Goal: Transaction & Acquisition: Obtain resource

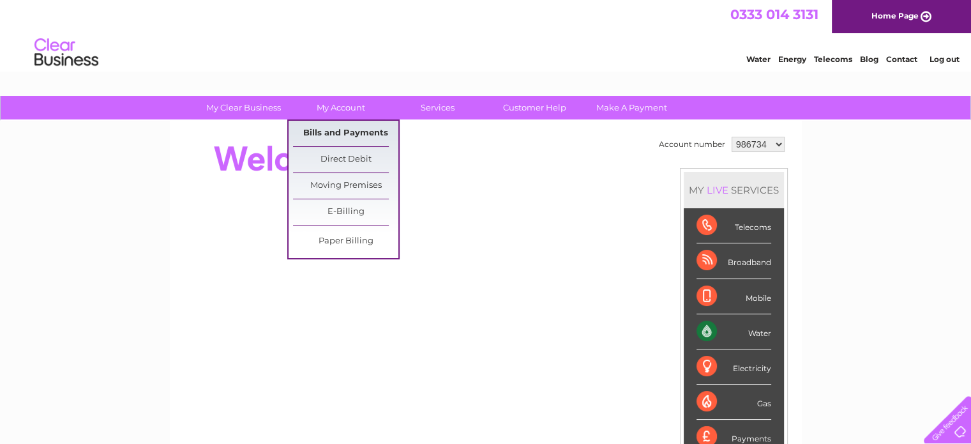
click at [336, 129] on link "Bills and Payments" at bounding box center [345, 134] width 105 height 26
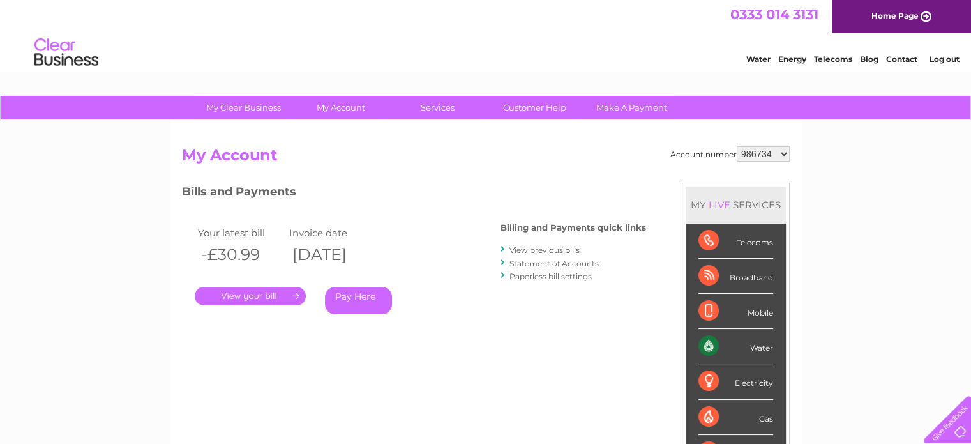
click at [538, 249] on link "View previous bills" at bounding box center [545, 250] width 70 height 10
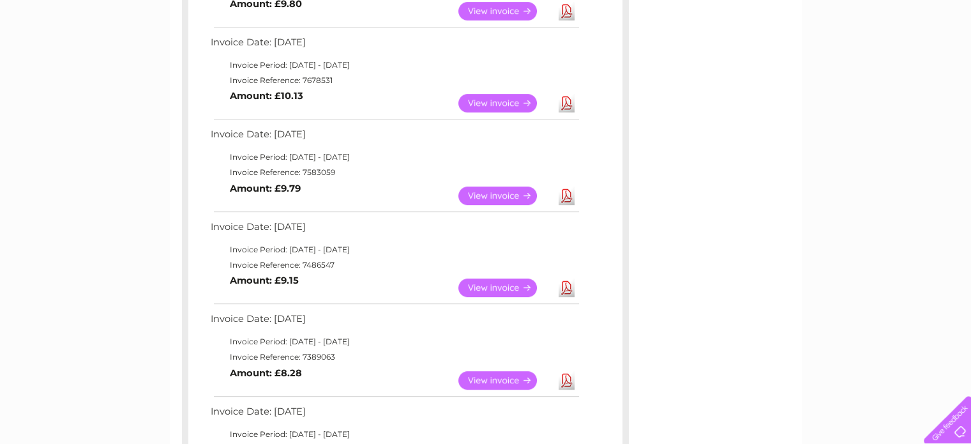
scroll to position [575, 0]
click at [515, 196] on link "View" at bounding box center [505, 195] width 94 height 19
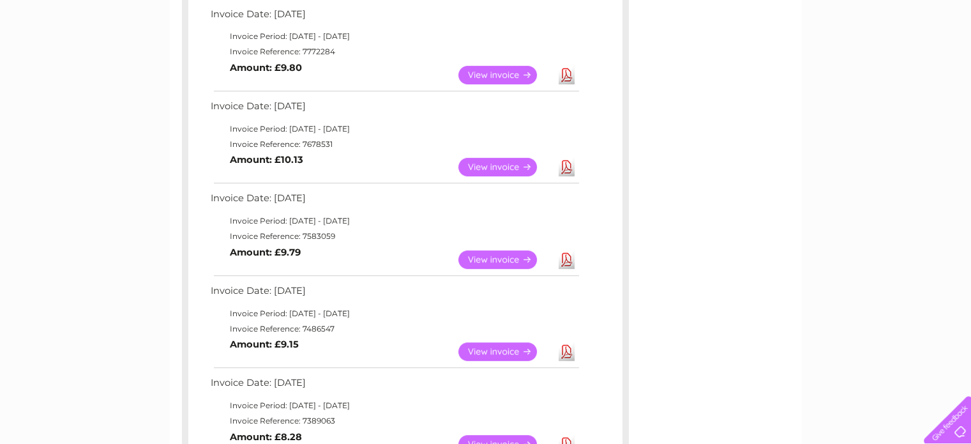
click at [508, 163] on link "View" at bounding box center [505, 167] width 94 height 19
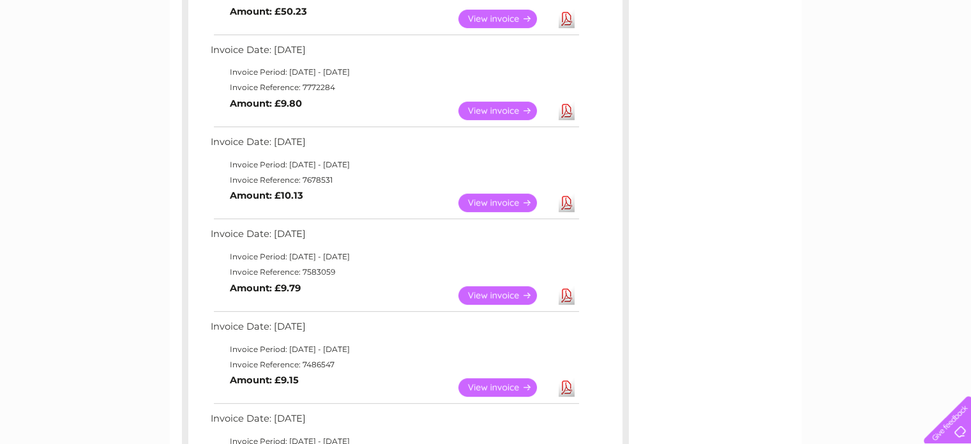
scroll to position [447, 0]
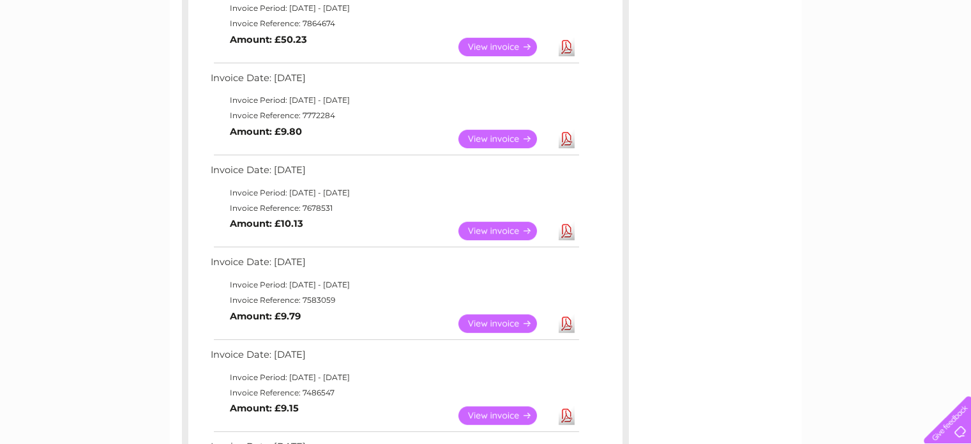
click at [521, 133] on link "View" at bounding box center [505, 139] width 94 height 19
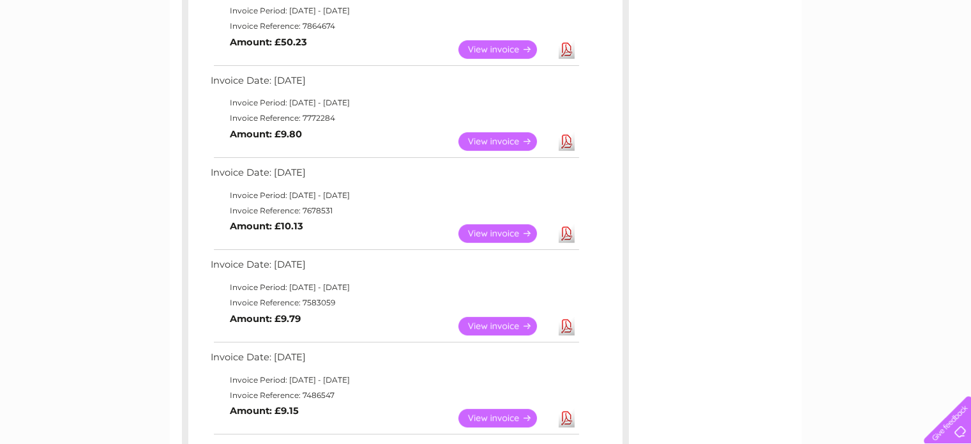
scroll to position [317, 0]
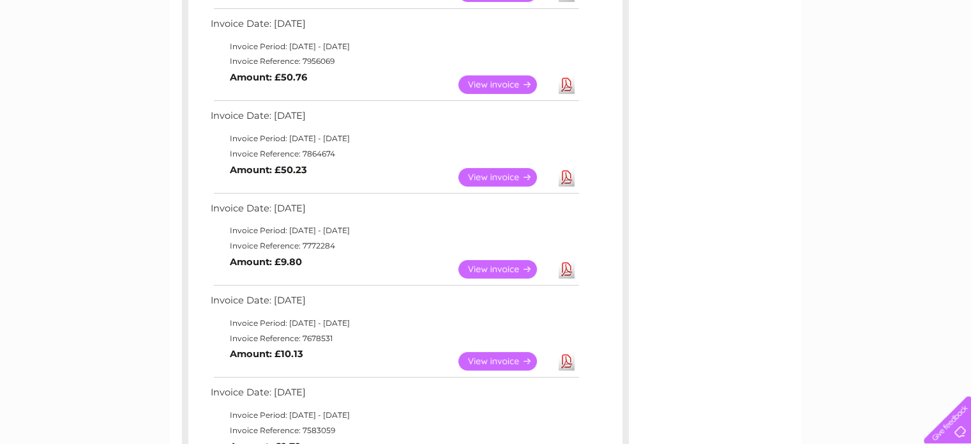
click at [518, 171] on link "View" at bounding box center [505, 177] width 94 height 19
click at [506, 82] on link "View" at bounding box center [505, 84] width 94 height 19
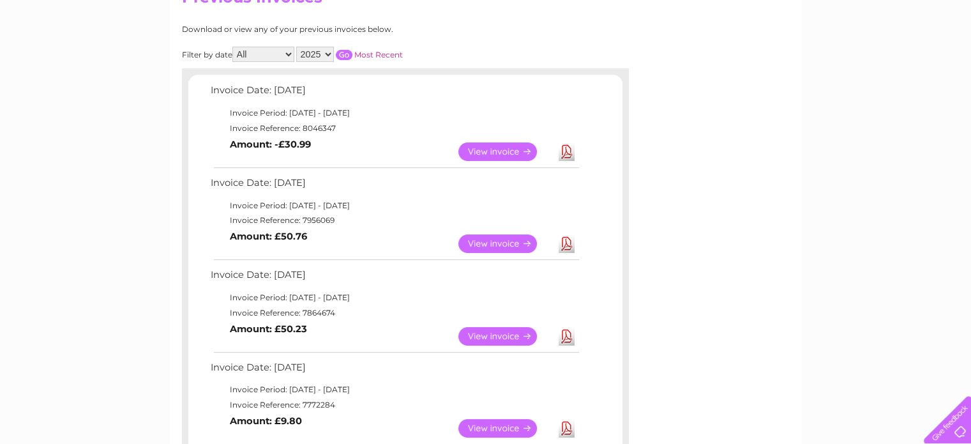
scroll to position [125, 0]
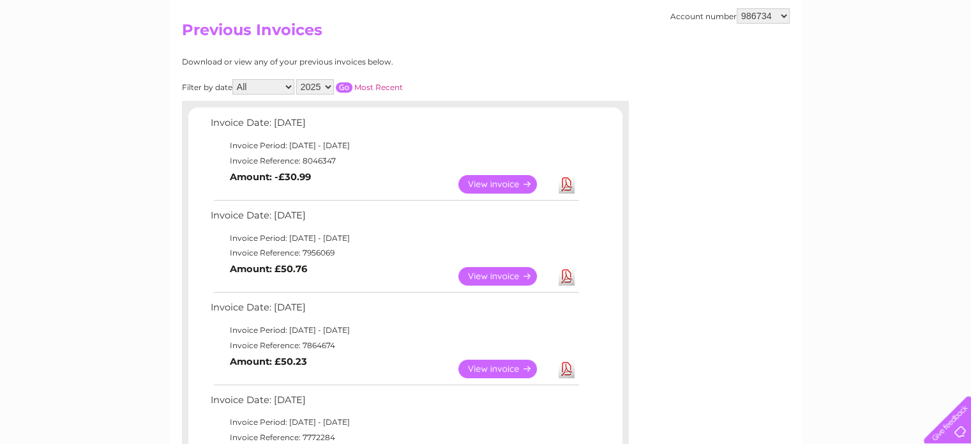
click at [494, 181] on link "View" at bounding box center [505, 184] width 94 height 19
click at [326, 84] on select "2025 2024 2023 2022" at bounding box center [315, 86] width 38 height 15
select select "2024"
click at [298, 79] on select "2025 2024 2023 2022" at bounding box center [315, 86] width 38 height 15
click at [349, 84] on input "button" at bounding box center [344, 87] width 17 height 10
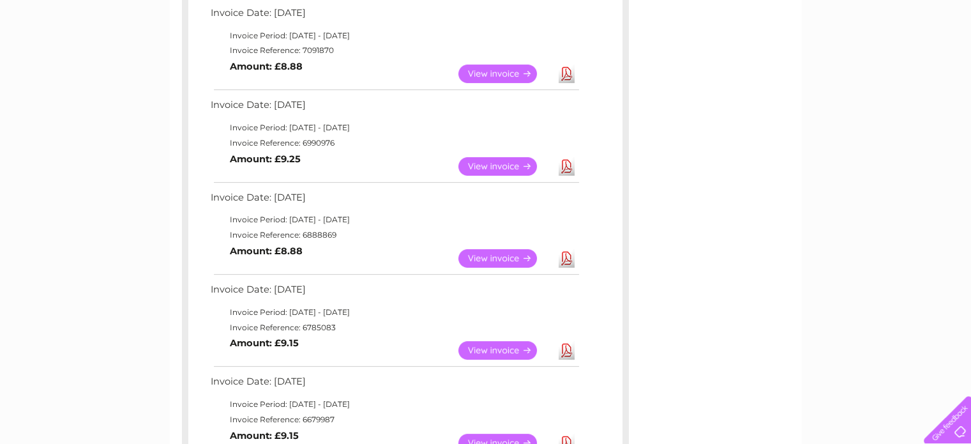
scroll to position [317, 0]
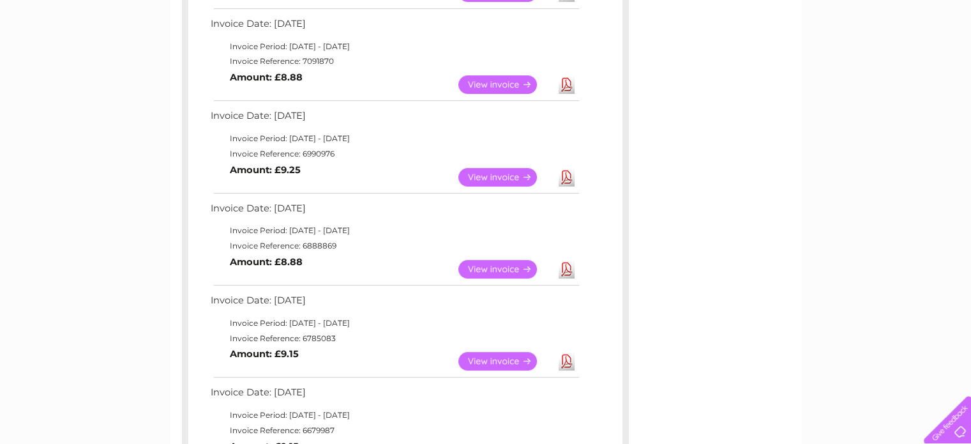
click at [505, 172] on link "View" at bounding box center [505, 177] width 94 height 19
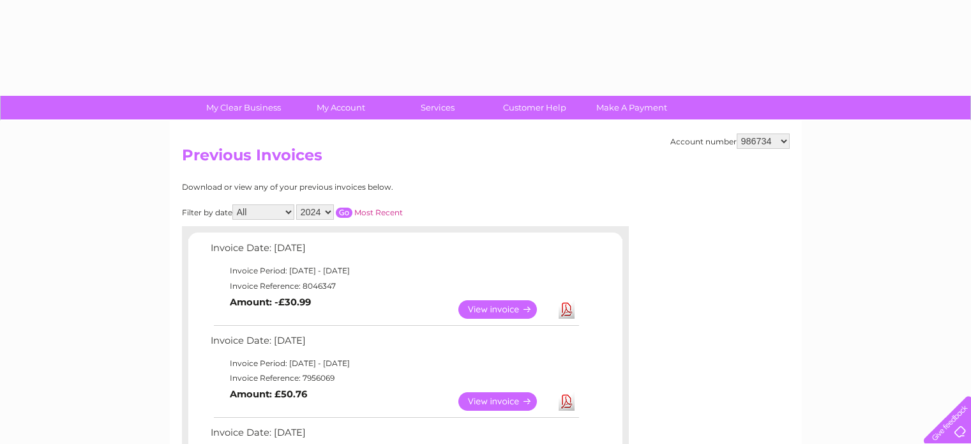
select select "2024"
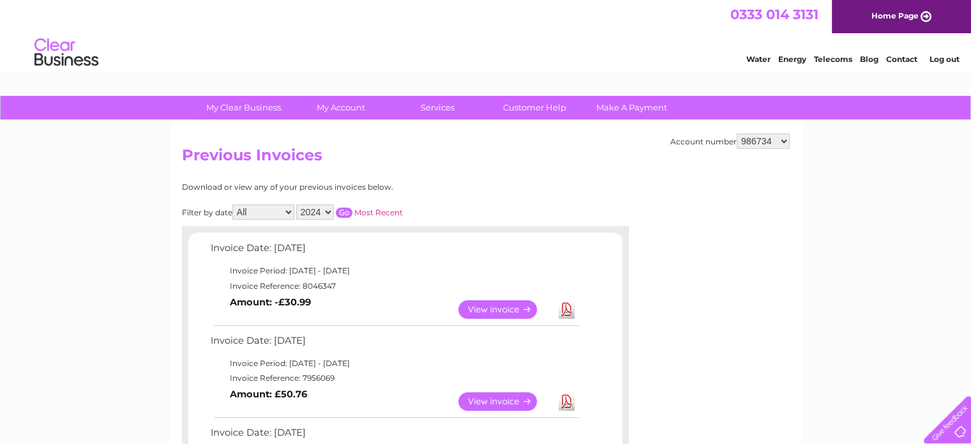
click at [341, 211] on input "button" at bounding box center [344, 213] width 17 height 10
click at [759, 142] on select "986734 998449 1117552" at bounding box center [763, 140] width 53 height 15
select select "998449"
click at [738, 133] on select "986734 998449 1117552" at bounding box center [763, 140] width 53 height 15
click at [496, 161] on h2 "Previous Invoices" at bounding box center [486, 158] width 608 height 24
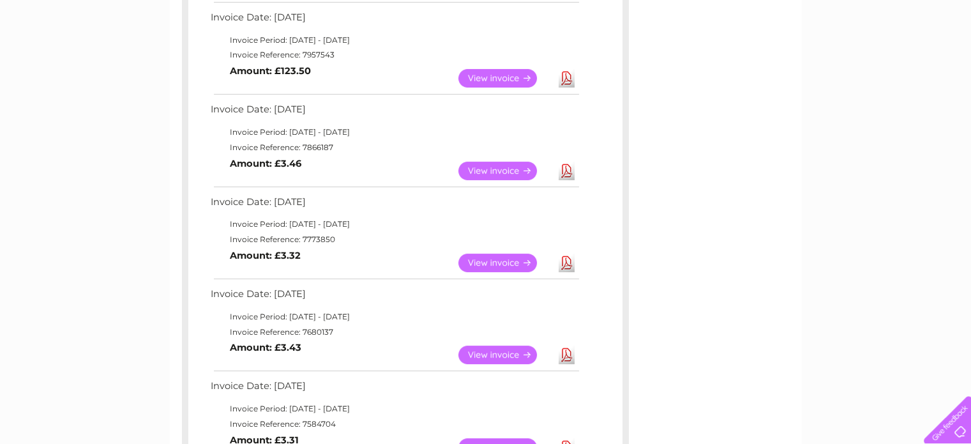
scroll to position [447, 0]
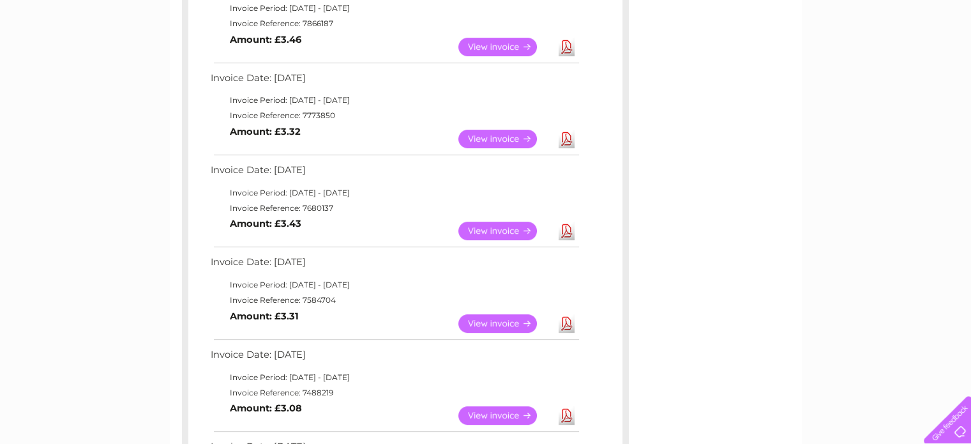
click at [498, 413] on link "View" at bounding box center [505, 415] width 94 height 19
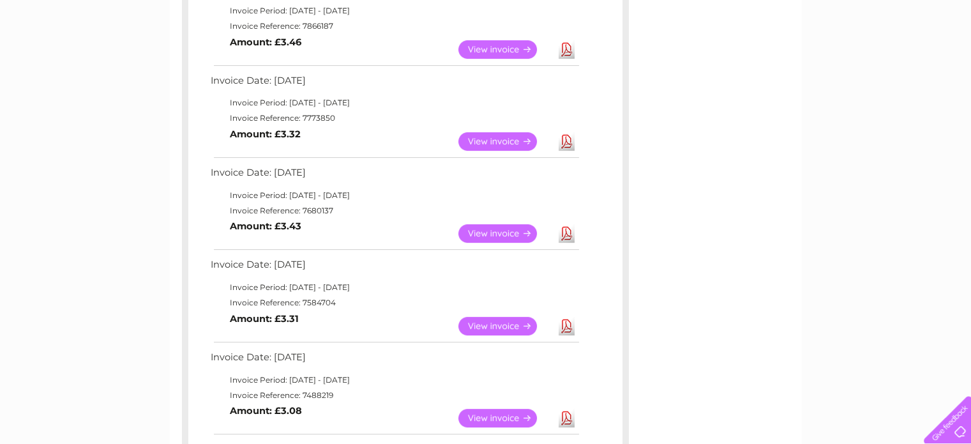
click at [505, 324] on link "View" at bounding box center [505, 326] width 94 height 19
click at [490, 229] on link "View" at bounding box center [505, 233] width 94 height 19
click at [495, 138] on link "View" at bounding box center [505, 141] width 94 height 19
click at [504, 45] on link "View" at bounding box center [505, 49] width 94 height 19
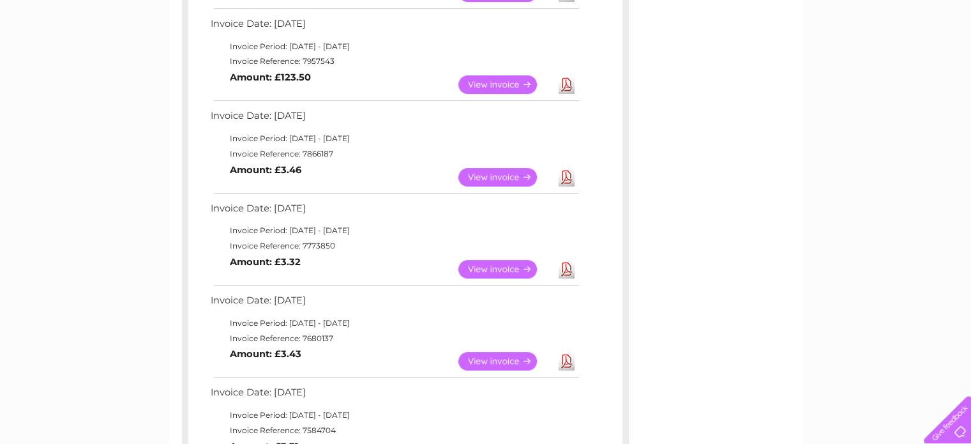
scroll to position [317, 0]
click at [499, 79] on link "View" at bounding box center [505, 84] width 94 height 19
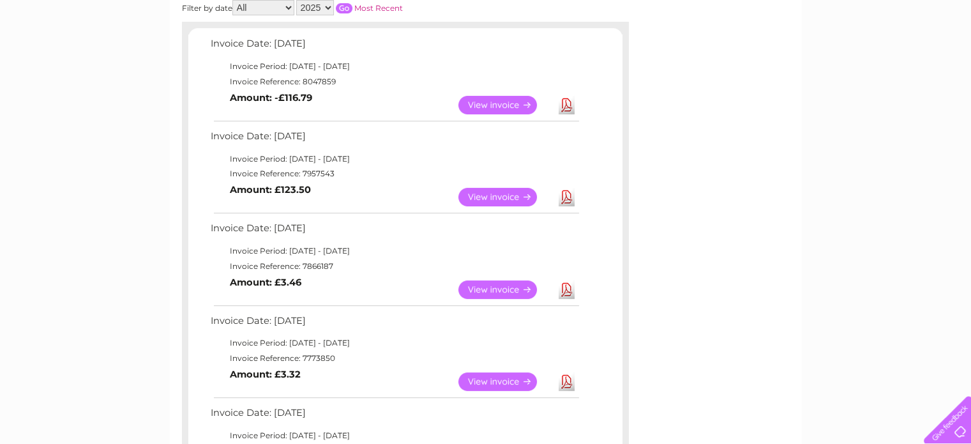
scroll to position [189, 0]
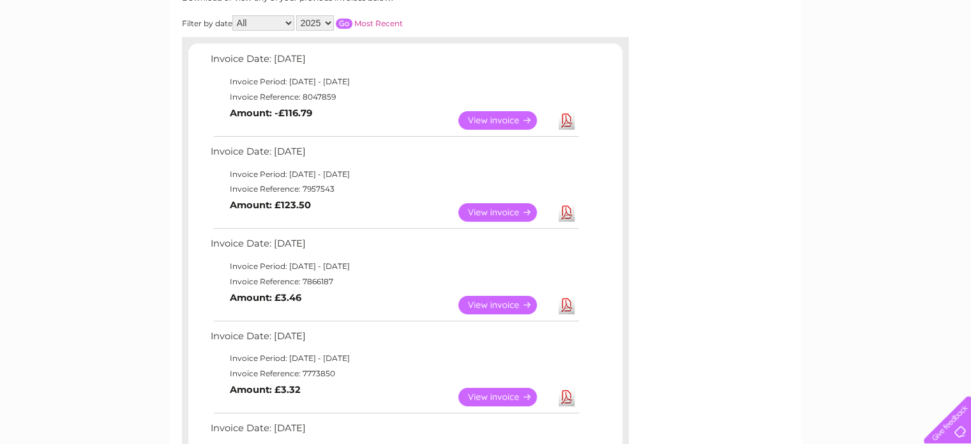
click at [500, 113] on link "View" at bounding box center [505, 120] width 94 height 19
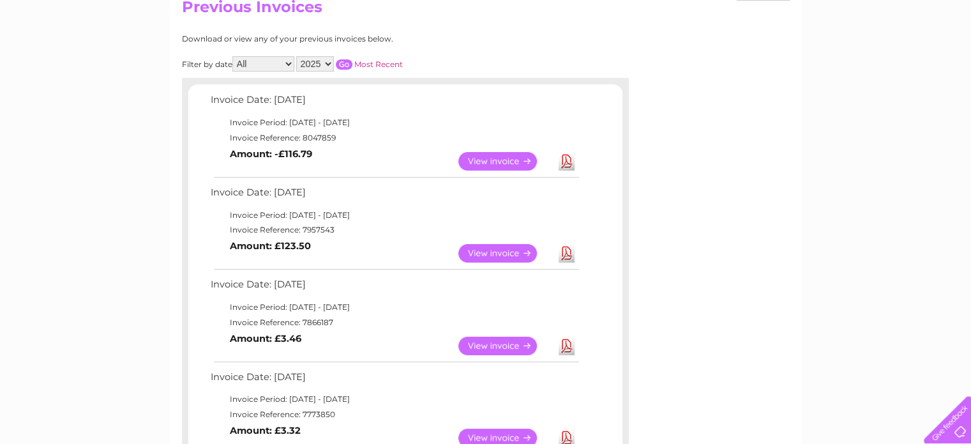
scroll to position [125, 0]
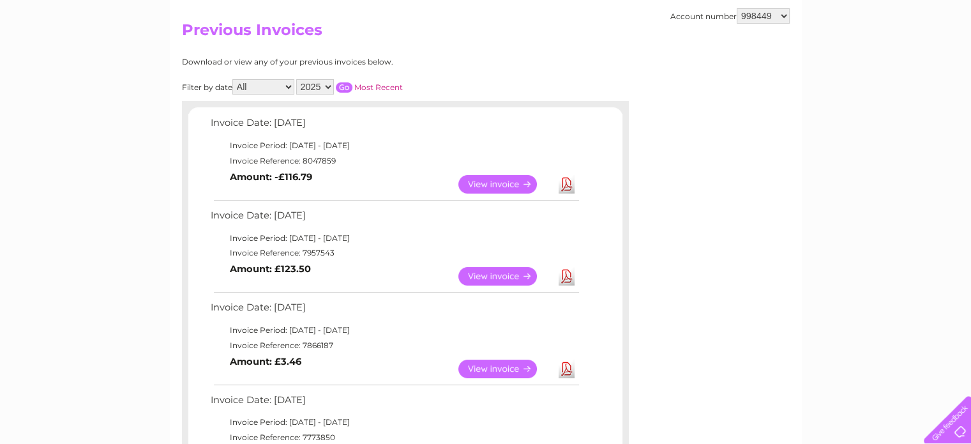
click at [326, 86] on select "2025 2024 2023 2022" at bounding box center [315, 86] width 38 height 15
select select "2024"
click at [298, 79] on select "2025 2024 2023 2022" at bounding box center [315, 86] width 38 height 15
click at [467, 57] on div "Download or view any of your previous invoices below." at bounding box center [349, 61] width 335 height 9
click at [349, 86] on input "button" at bounding box center [344, 87] width 17 height 10
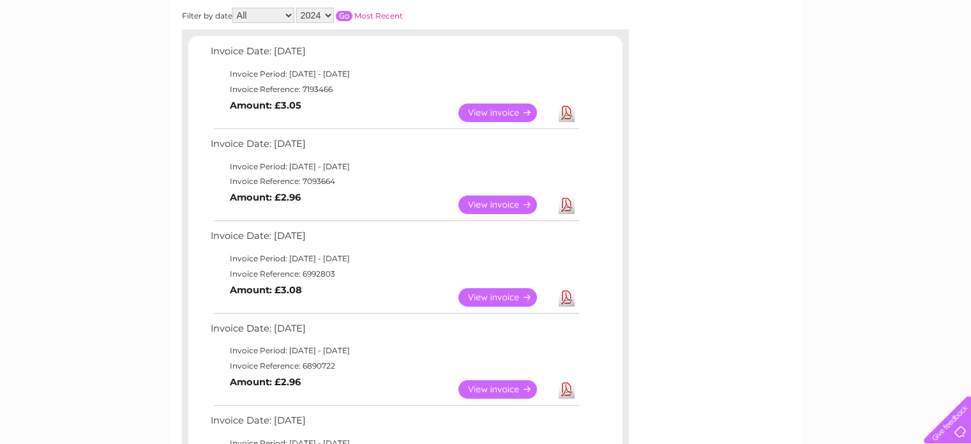
scroll to position [189, 0]
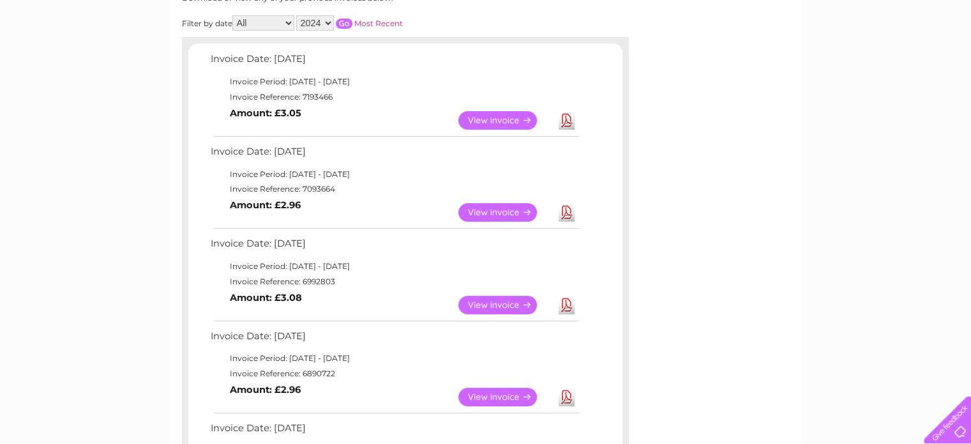
click at [501, 298] on link "View" at bounding box center [505, 305] width 94 height 19
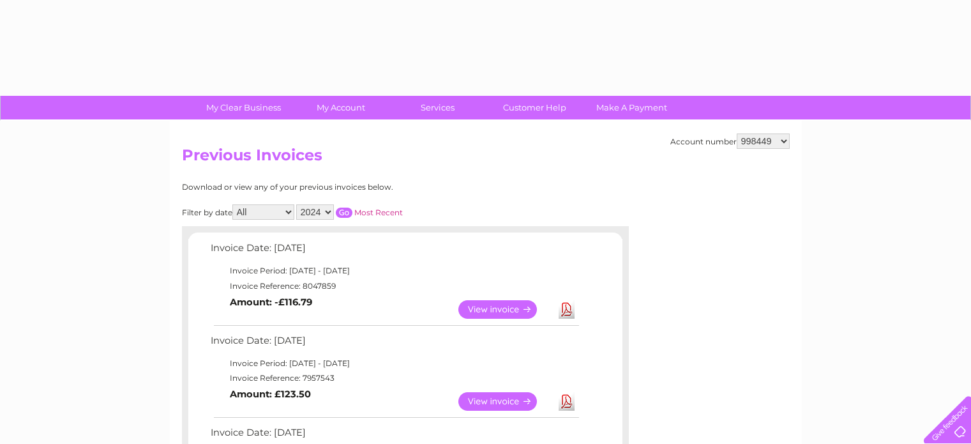
select select "2024"
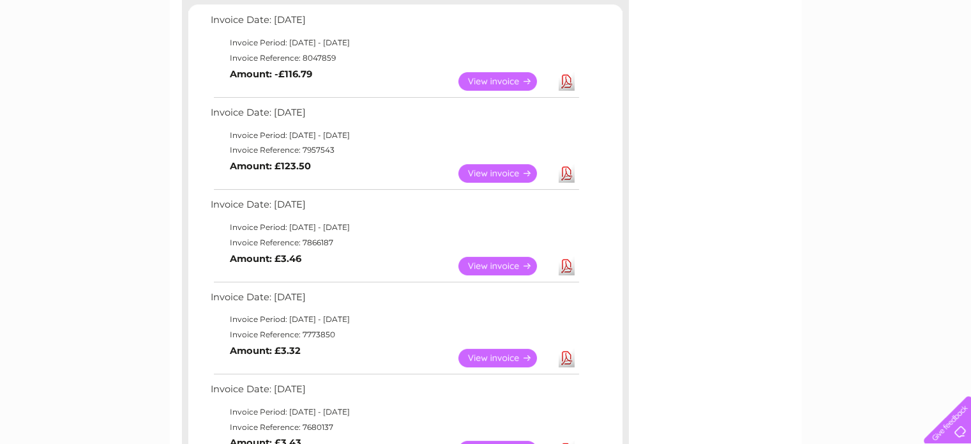
scroll to position [62, 0]
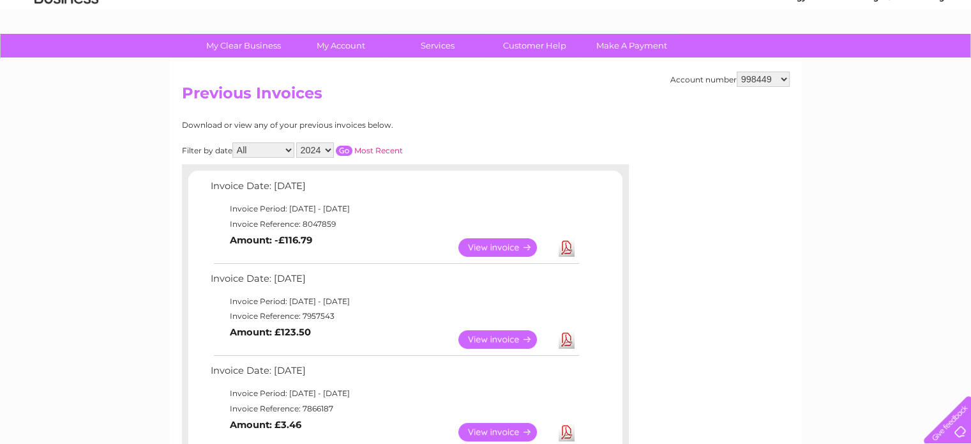
click at [347, 146] on input "button" at bounding box center [344, 151] width 17 height 10
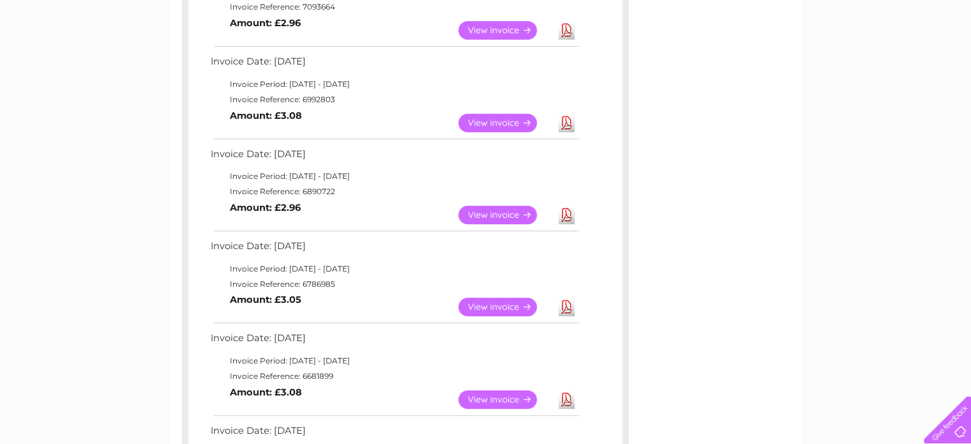
scroll to position [381, 0]
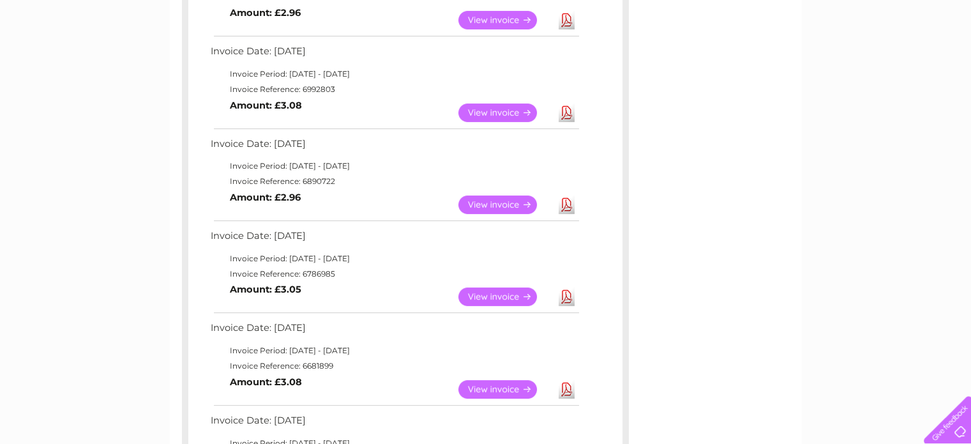
click at [506, 387] on link "View" at bounding box center [505, 389] width 94 height 19
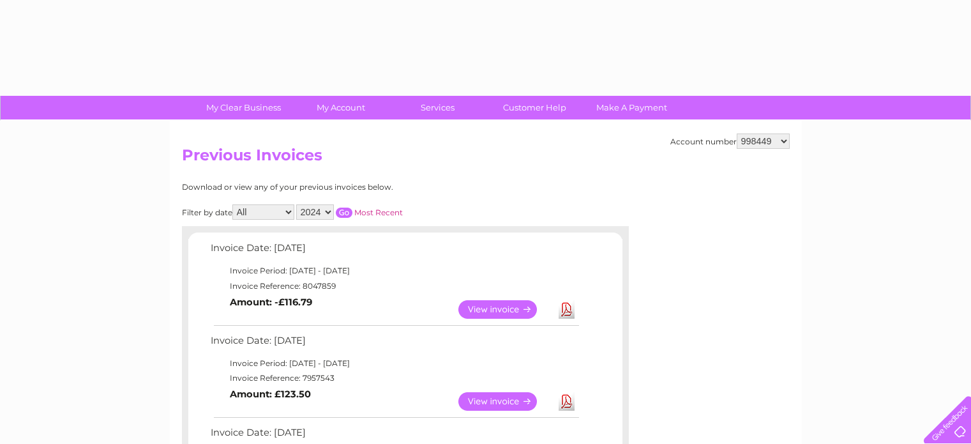
select select "2024"
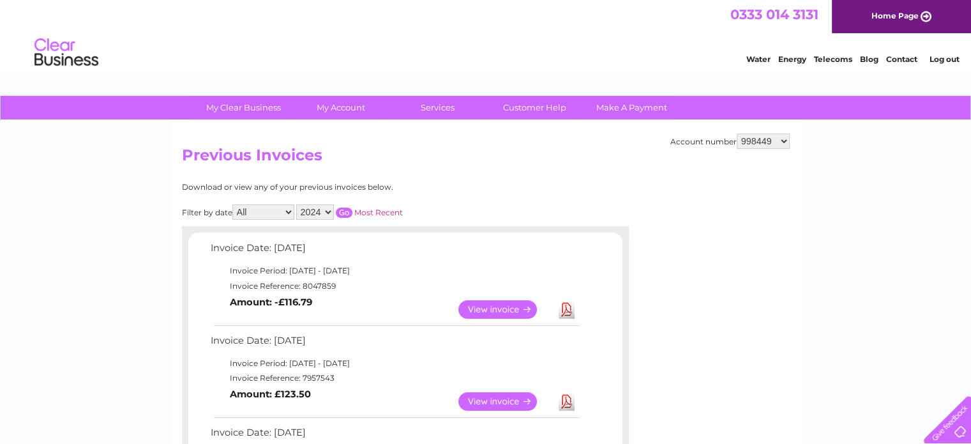
click at [342, 214] on input "button" at bounding box center [344, 213] width 17 height 10
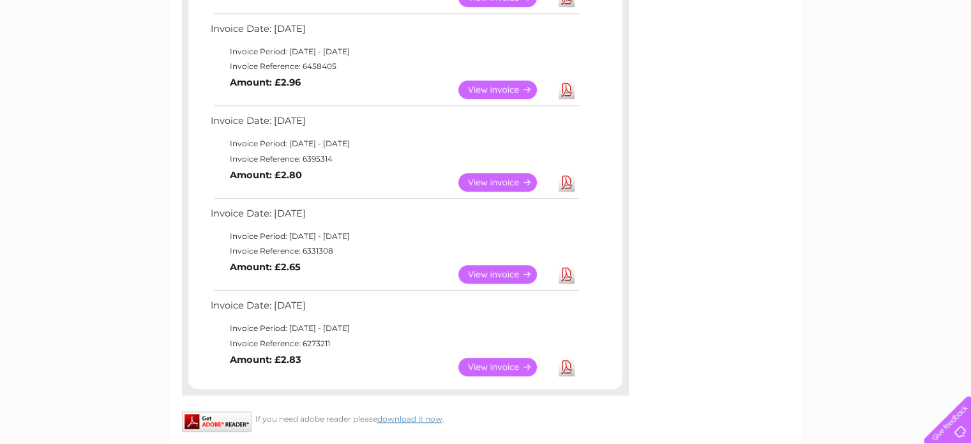
scroll to position [958, 0]
click at [475, 361] on link "View" at bounding box center [505, 366] width 94 height 19
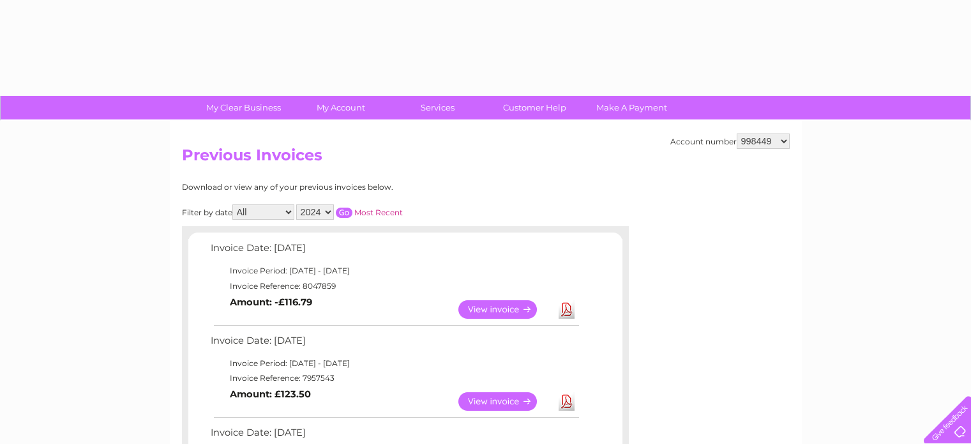
select select "2024"
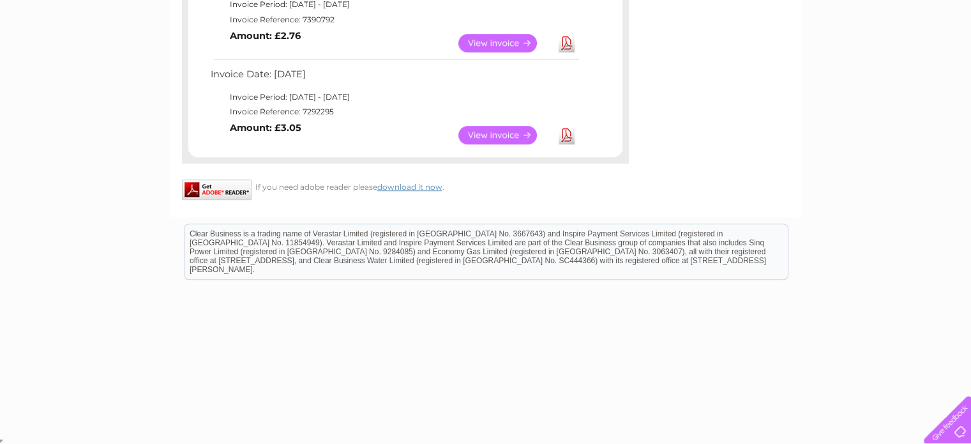
click at [495, 43] on link "View" at bounding box center [505, 43] width 94 height 19
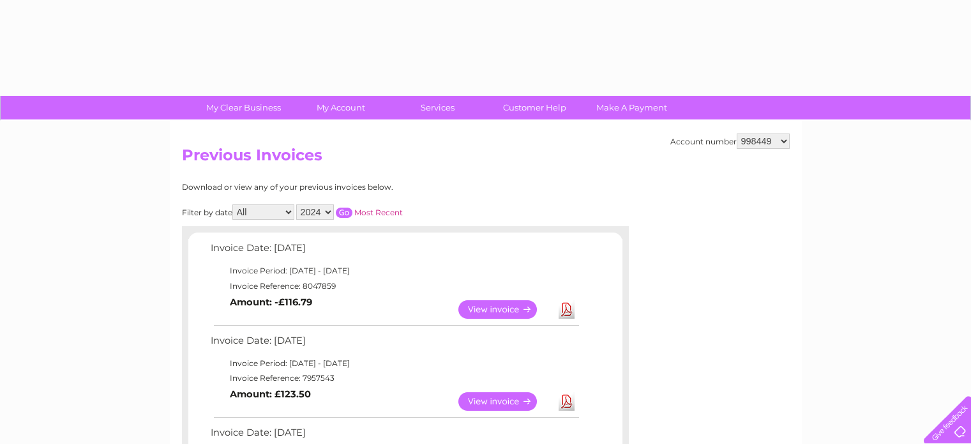
select select "2024"
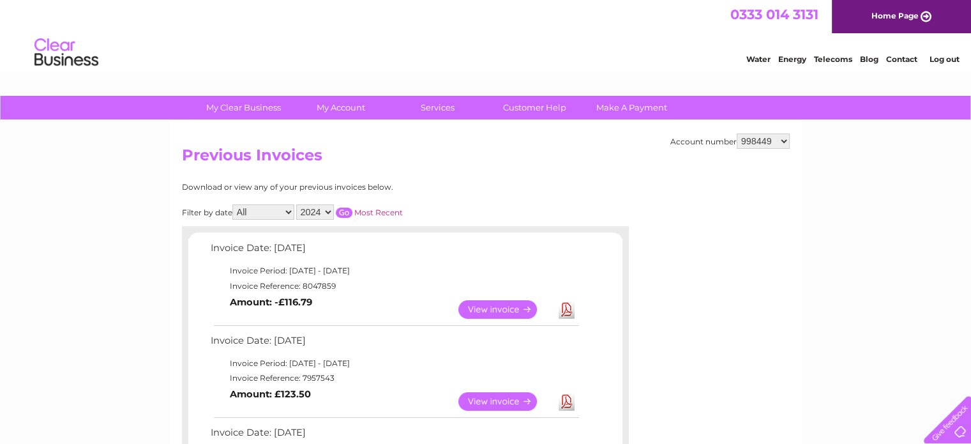
click at [327, 211] on select "2025 2024 2023 2022" at bounding box center [315, 211] width 38 height 15
click at [298, 204] on select "2025 2024 2023 2022" at bounding box center [315, 211] width 38 height 15
click at [346, 209] on input "button" at bounding box center [344, 213] width 17 height 10
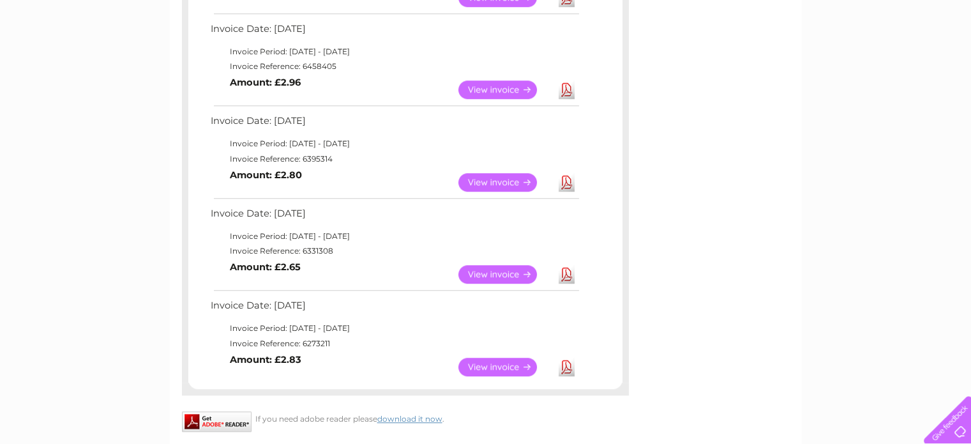
scroll to position [958, 0]
click at [509, 271] on link "View" at bounding box center [505, 273] width 94 height 19
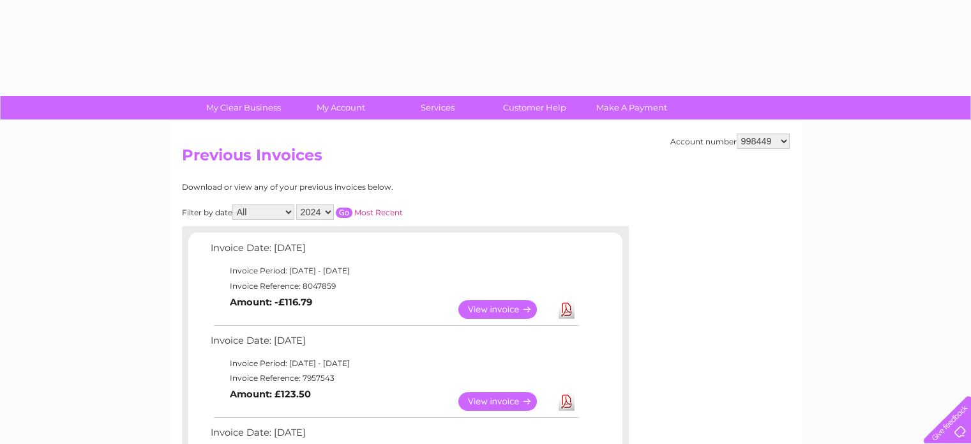
select select "2024"
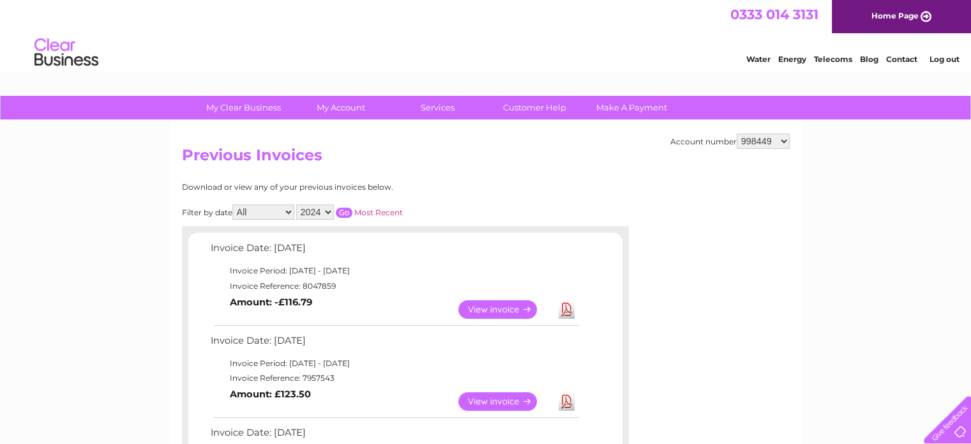
click at [346, 211] on input "button" at bounding box center [344, 213] width 17 height 10
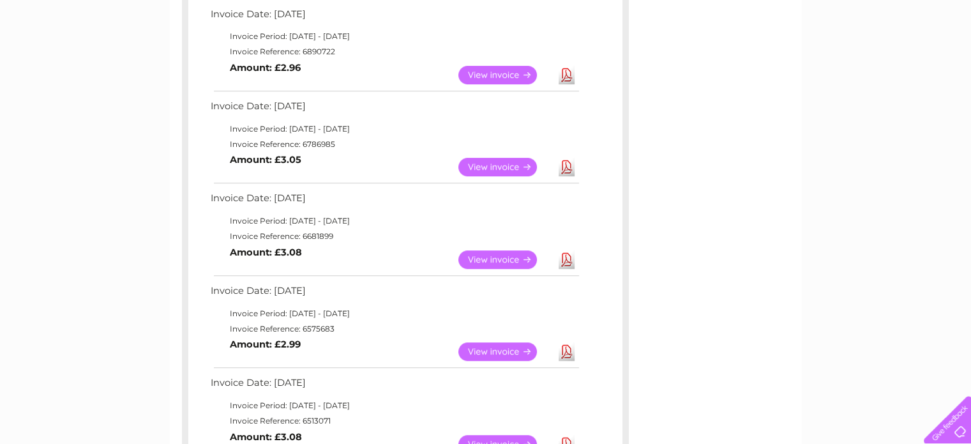
scroll to position [575, 0]
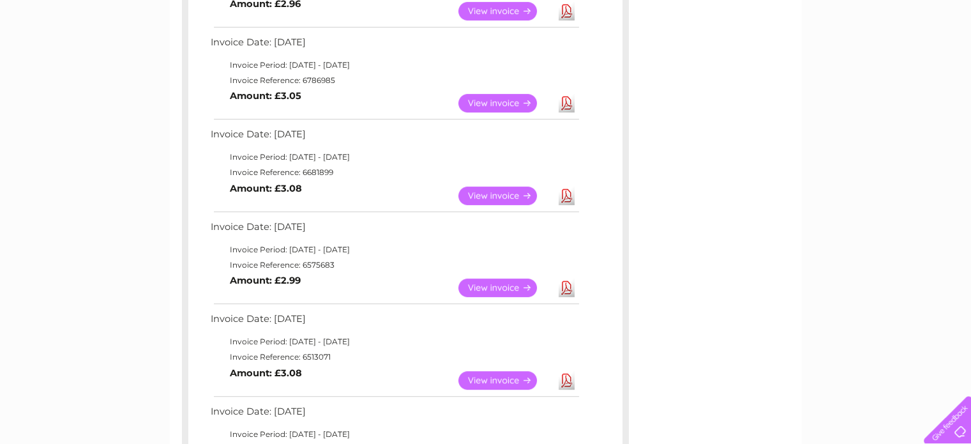
click at [501, 383] on link "View" at bounding box center [505, 380] width 94 height 19
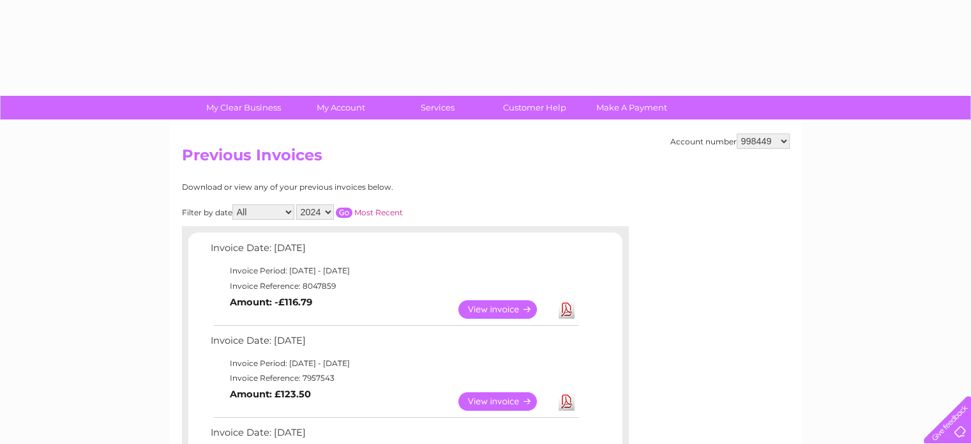
select select "2024"
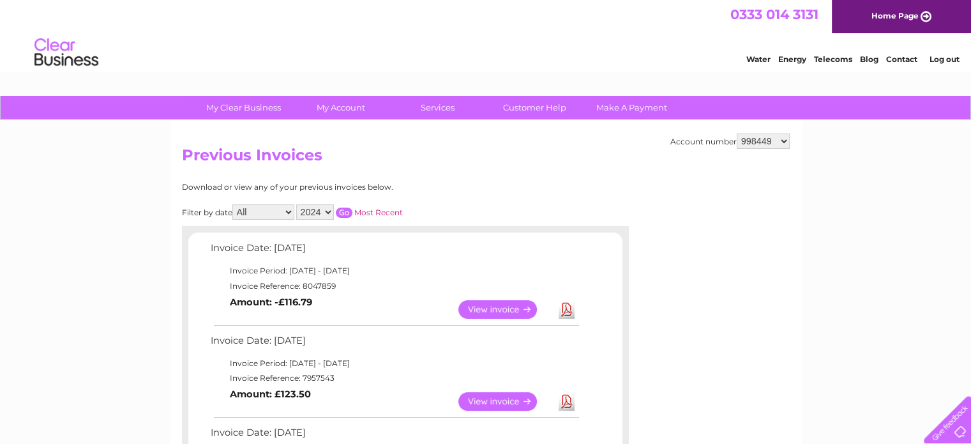
click at [345, 211] on input "button" at bounding box center [344, 213] width 17 height 10
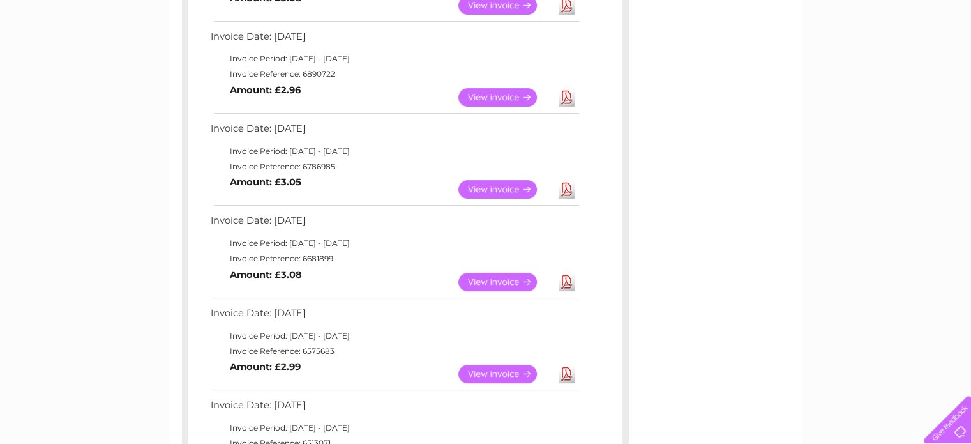
scroll to position [511, 0]
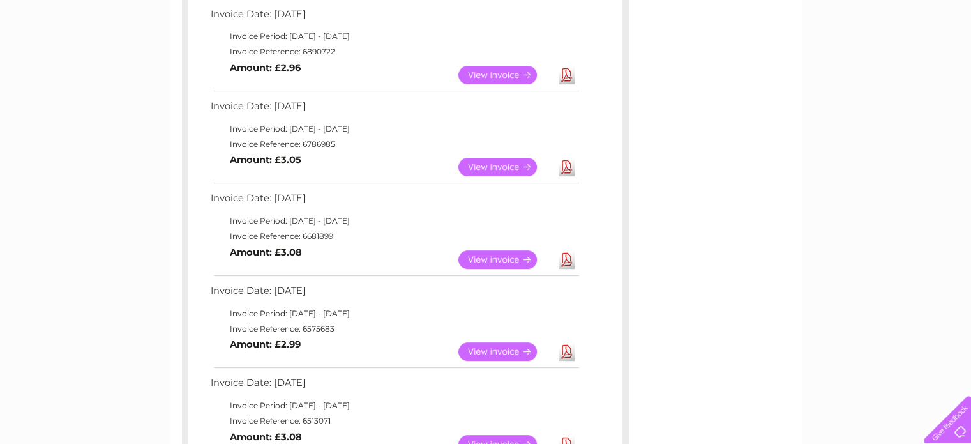
click at [504, 345] on link "View" at bounding box center [505, 351] width 94 height 19
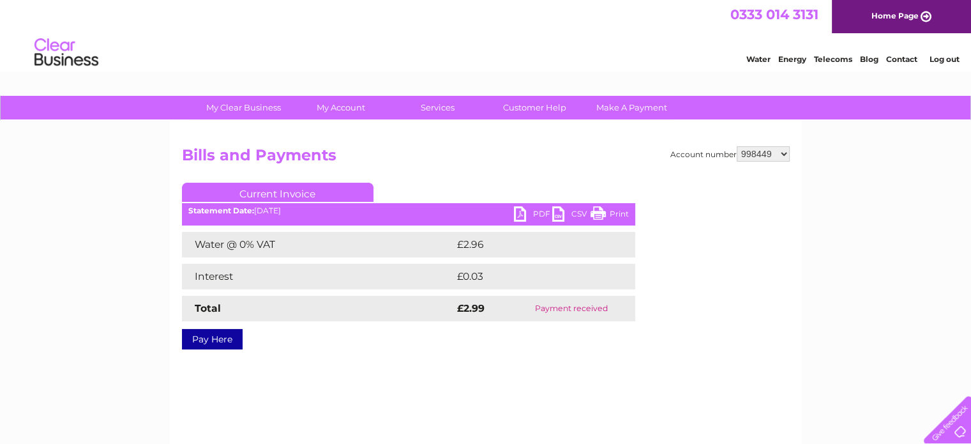
click at [766, 153] on select "986734 998449 1117552" at bounding box center [763, 153] width 53 height 15
select select "1117552"
click at [738, 146] on select "986734 998449 1117552" at bounding box center [763, 153] width 53 height 15
click at [452, 375] on div "Account number 986734 998449 1117552 Bills and Payments Current Invoice PDF CSV…" at bounding box center [486, 300] width 632 height 358
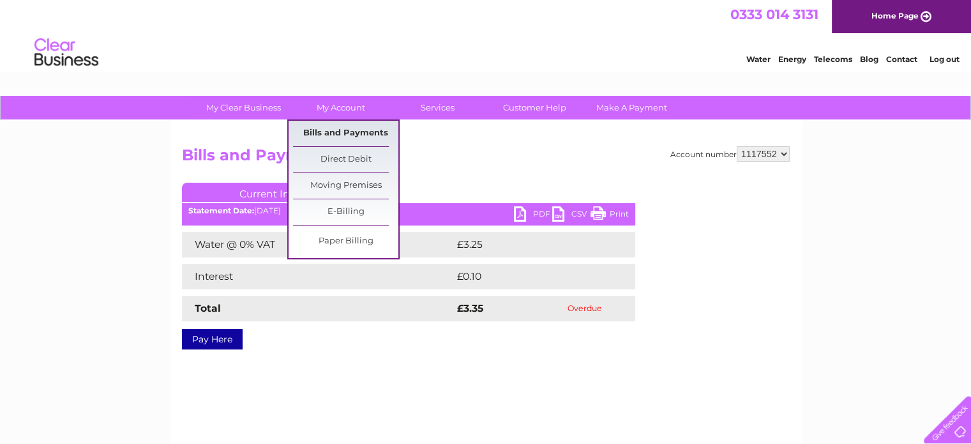
click at [331, 130] on link "Bills and Payments" at bounding box center [345, 134] width 105 height 26
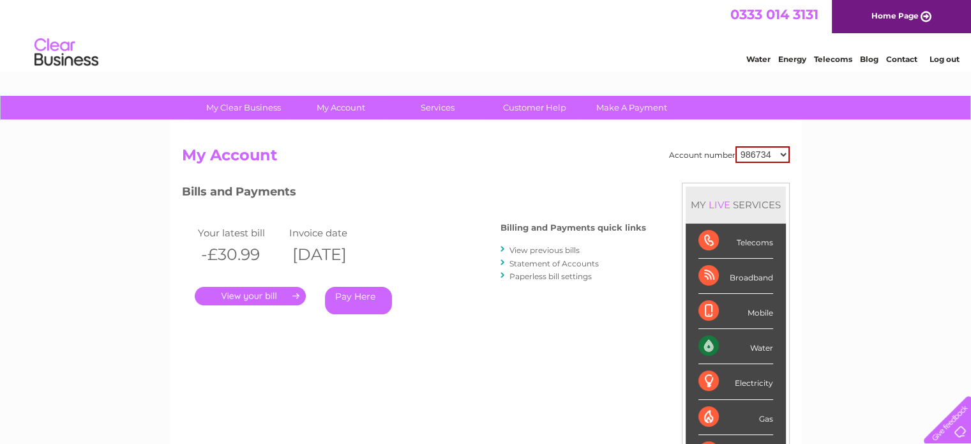
click at [536, 249] on link "View previous bills" at bounding box center [545, 250] width 70 height 10
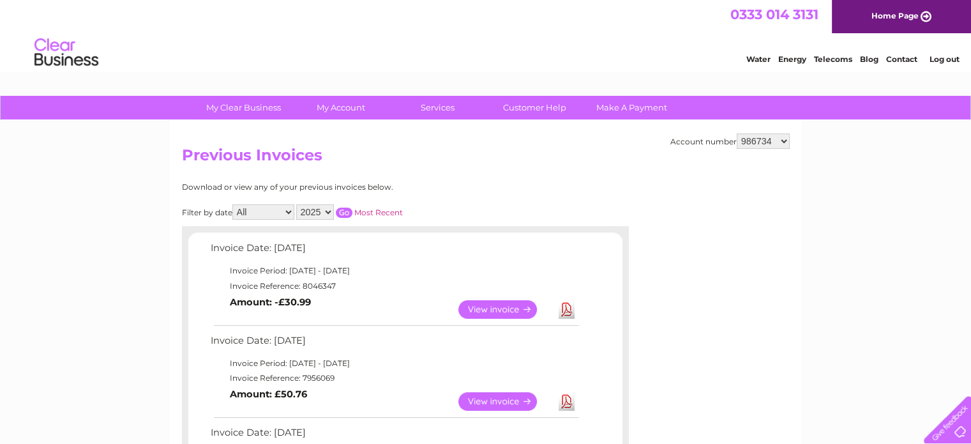
click at [764, 140] on select "986734 998449 1117552" at bounding box center [763, 140] width 53 height 15
select select "1117552"
click at [738, 133] on select "986734 998449 1117552" at bounding box center [763, 140] width 53 height 15
click at [628, 158] on h2 "Previous Invoices" at bounding box center [486, 158] width 608 height 24
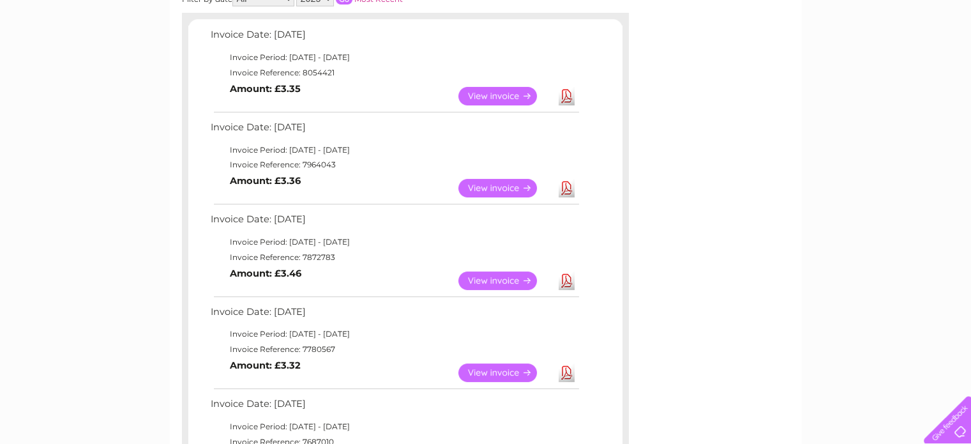
scroll to position [192, 0]
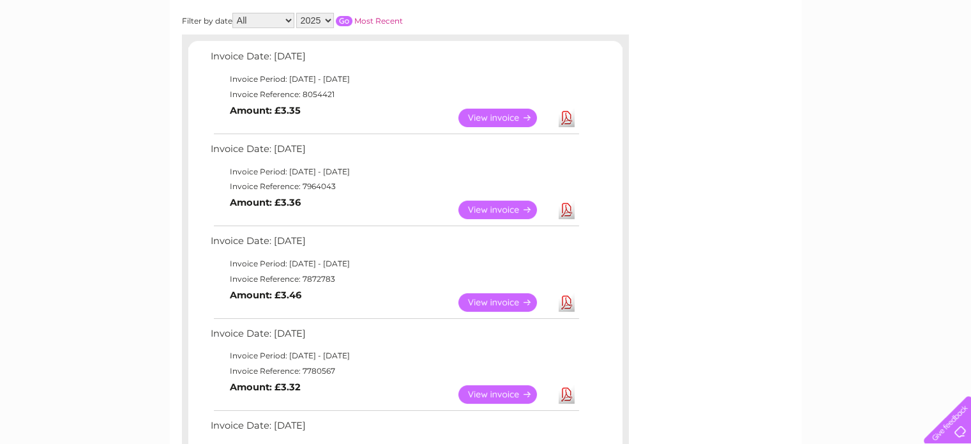
click at [492, 111] on link "View" at bounding box center [505, 118] width 94 height 19
click at [491, 203] on link "View" at bounding box center [505, 209] width 94 height 19
click at [511, 298] on link "View" at bounding box center [505, 302] width 94 height 19
click at [513, 390] on link "View" at bounding box center [505, 394] width 94 height 19
click at [504, 391] on link "View" at bounding box center [505, 394] width 94 height 19
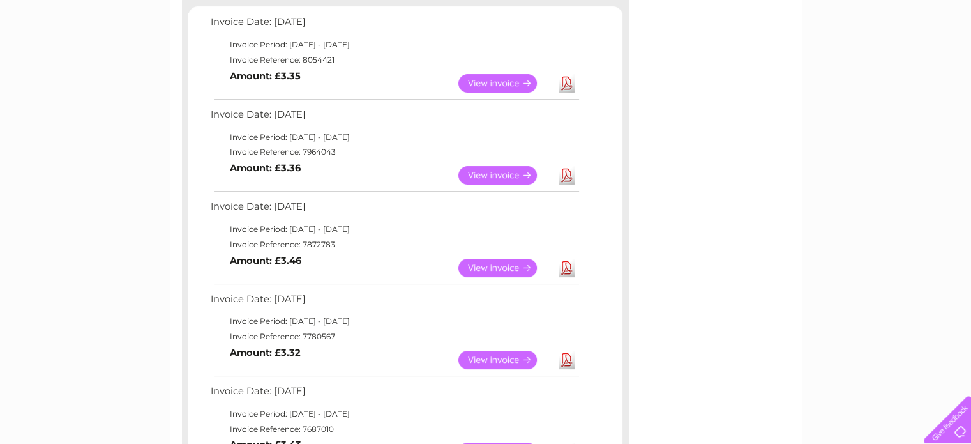
scroll to position [255, 0]
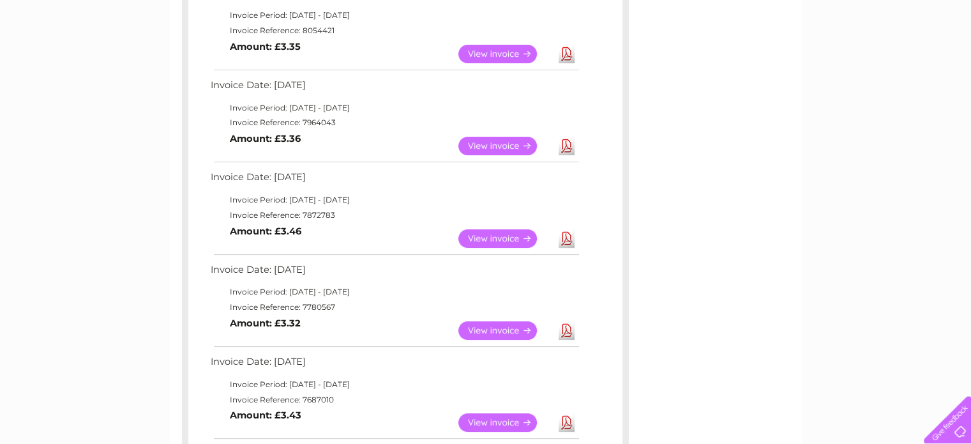
click at [496, 420] on link "View" at bounding box center [505, 422] width 94 height 19
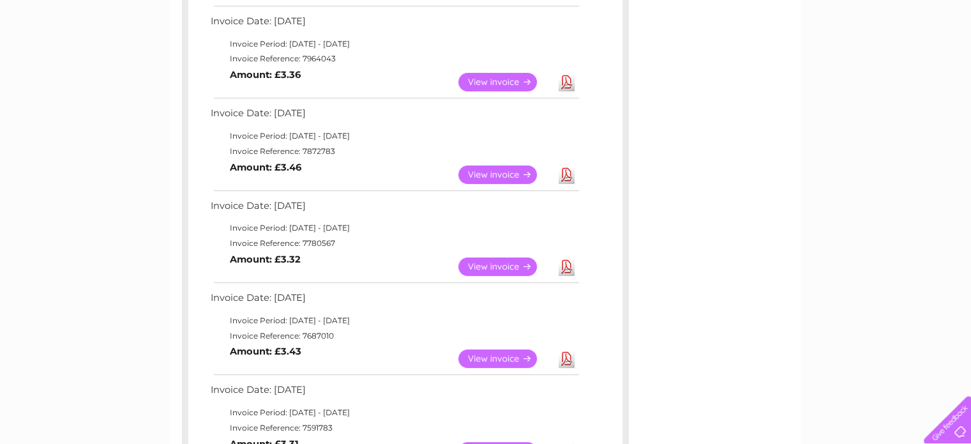
scroll to position [383, 0]
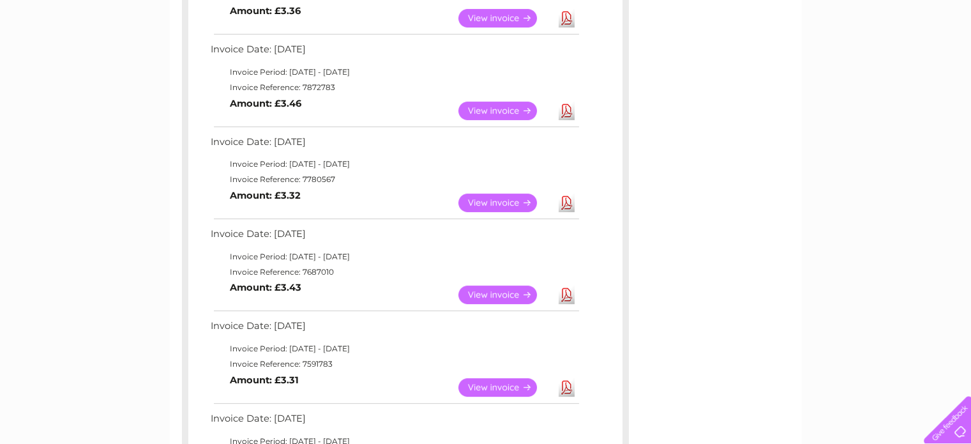
click at [491, 386] on link "View" at bounding box center [505, 387] width 94 height 19
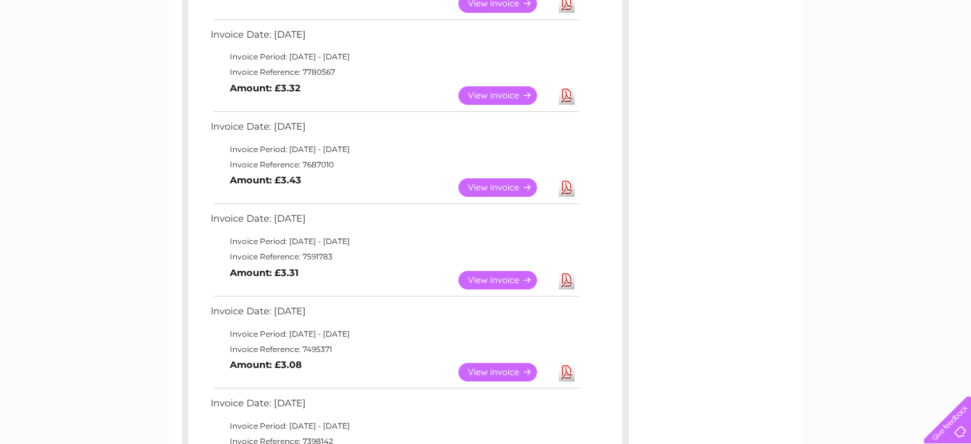
scroll to position [511, 0]
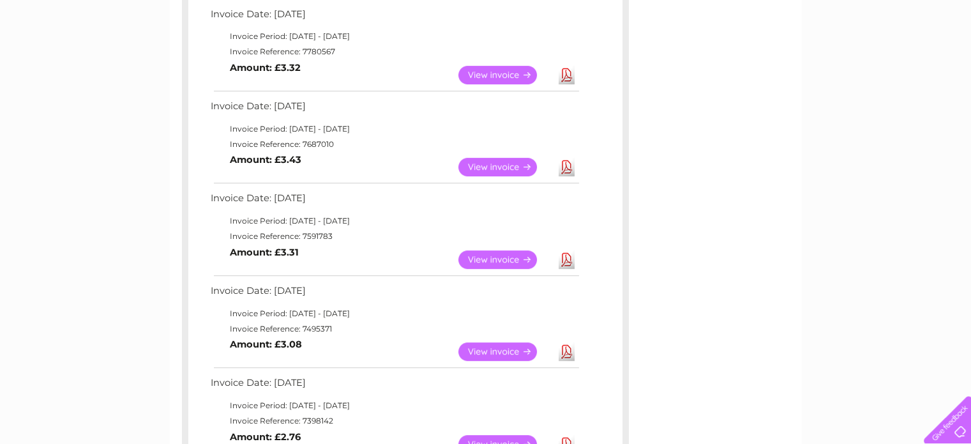
click at [502, 354] on link "View" at bounding box center [505, 351] width 94 height 19
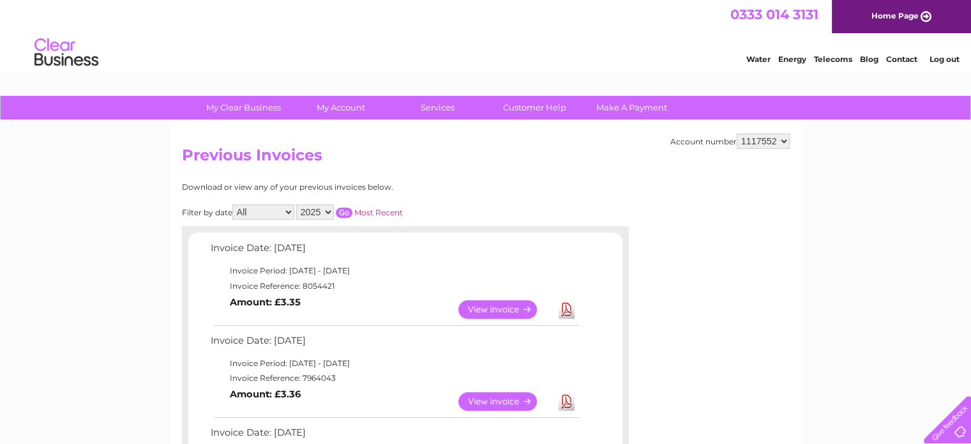
click at [308, 211] on select "2025 2024 2023 2022" at bounding box center [315, 211] width 38 height 15
select select "2024"
click at [298, 204] on select "2025 2024 2023 2022" at bounding box center [315, 211] width 38 height 15
click at [344, 208] on input "button" at bounding box center [344, 213] width 17 height 10
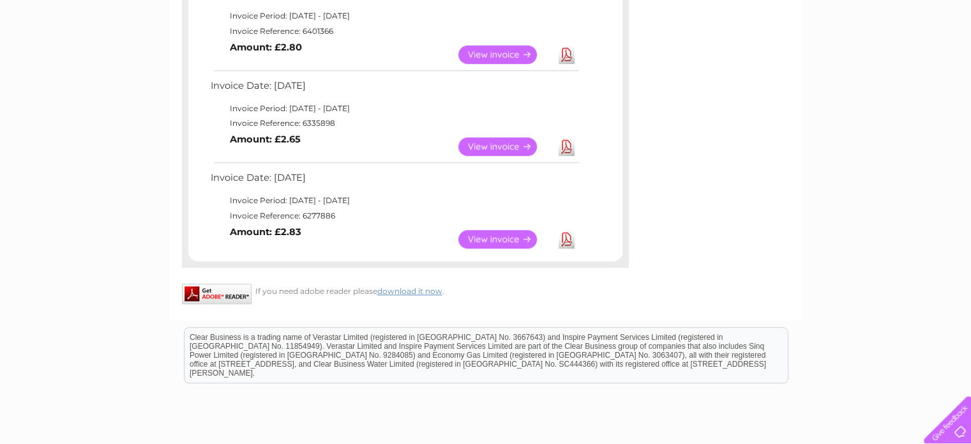
scroll to position [1085, 0]
click at [479, 235] on link "View" at bounding box center [505, 238] width 94 height 19
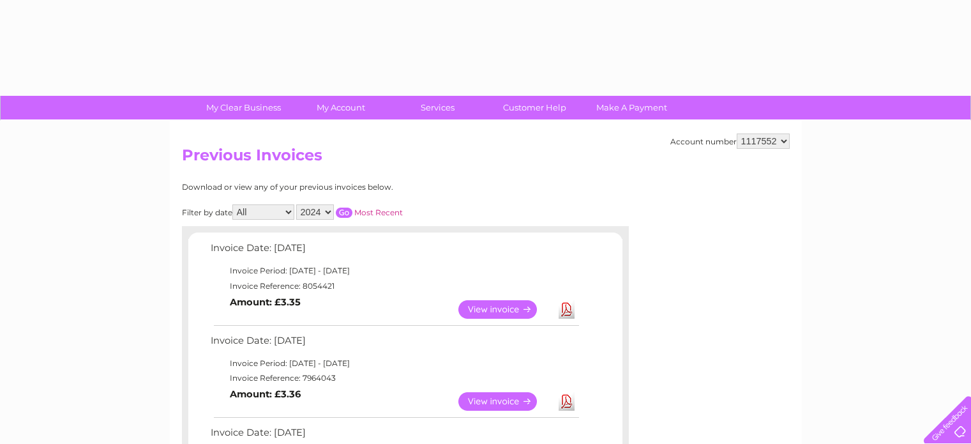
select select "2024"
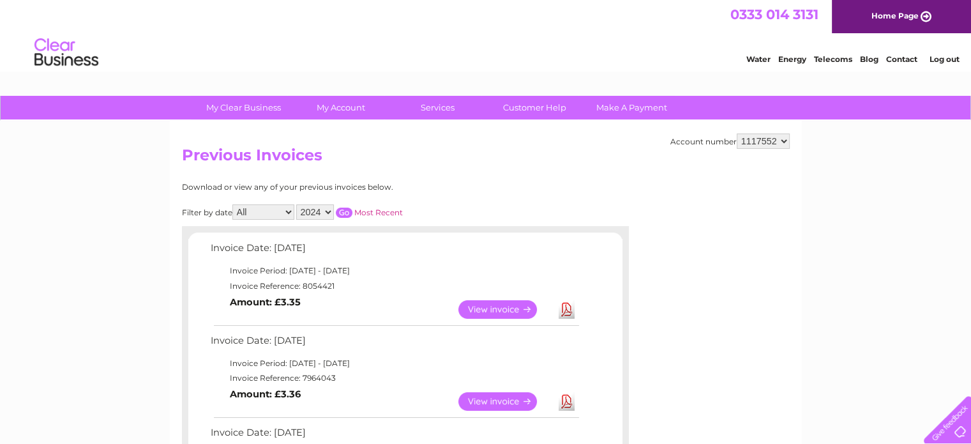
click at [345, 213] on input "button" at bounding box center [344, 213] width 17 height 10
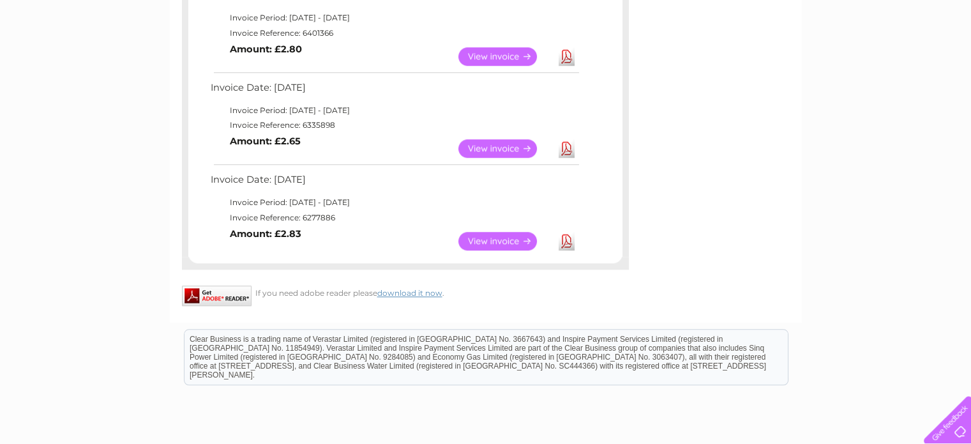
scroll to position [1085, 0]
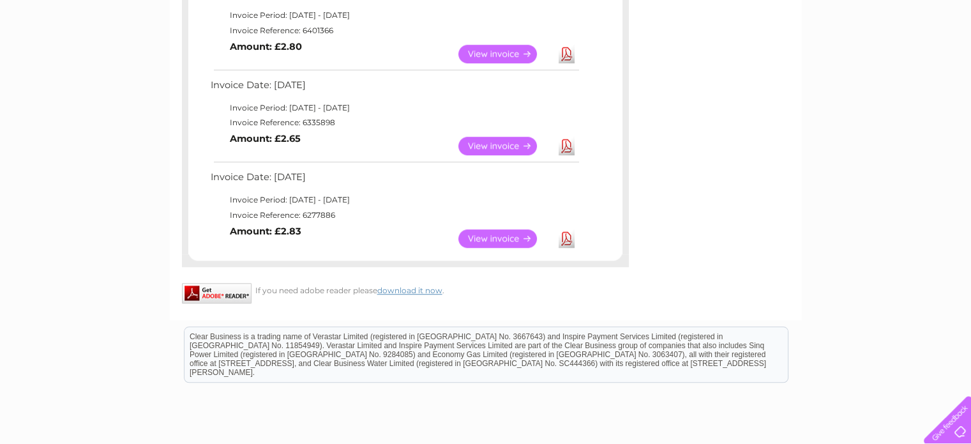
click at [503, 144] on link "View" at bounding box center [505, 146] width 94 height 19
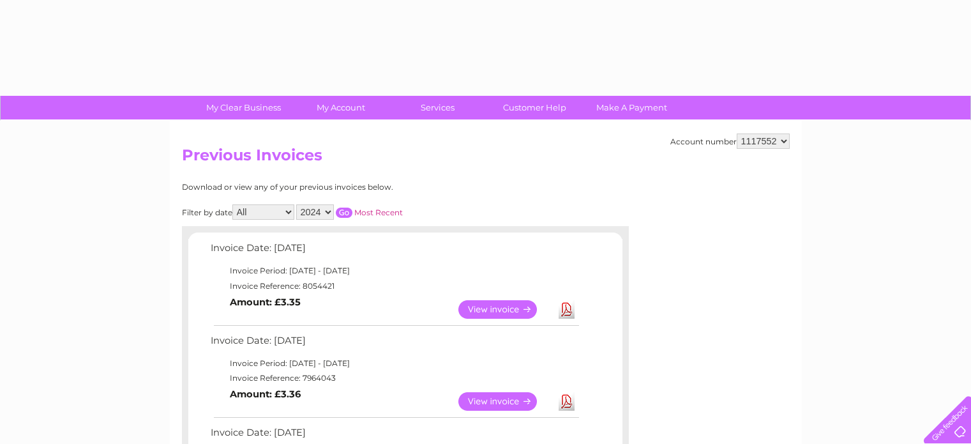
select select "2024"
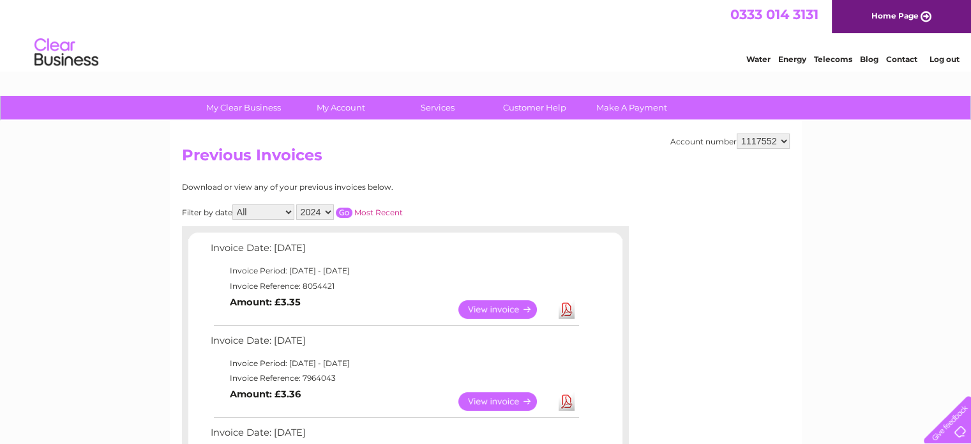
click at [320, 209] on select "2025 2024 2023 2022" at bounding box center [315, 211] width 38 height 15
click at [298, 204] on select "2025 2024 2023 2022" at bounding box center [315, 211] width 38 height 15
click at [346, 214] on input "button" at bounding box center [344, 213] width 17 height 10
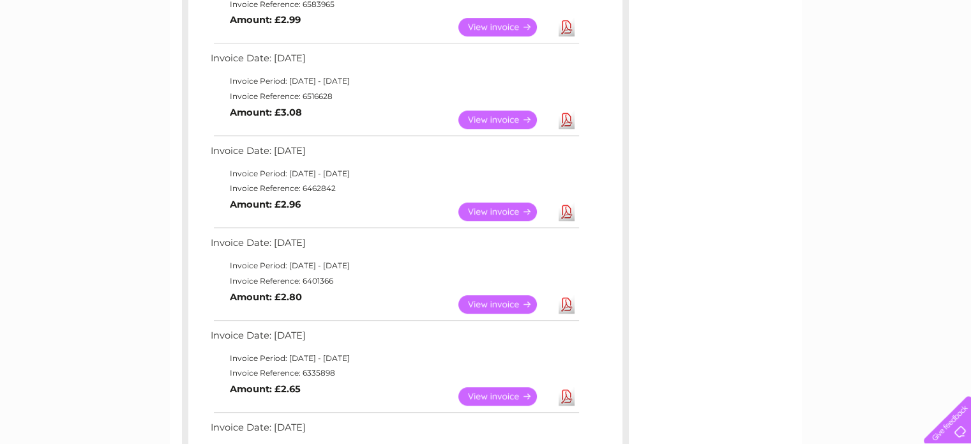
scroll to position [830, 0]
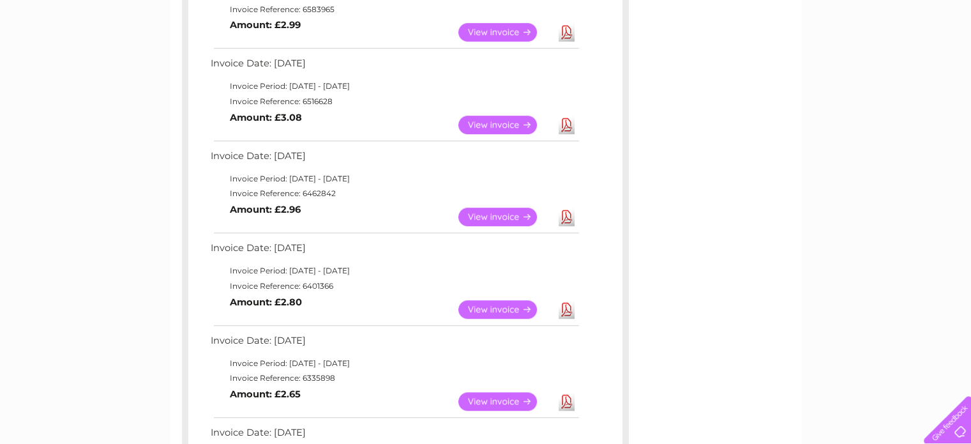
click at [503, 122] on link "View" at bounding box center [505, 125] width 94 height 19
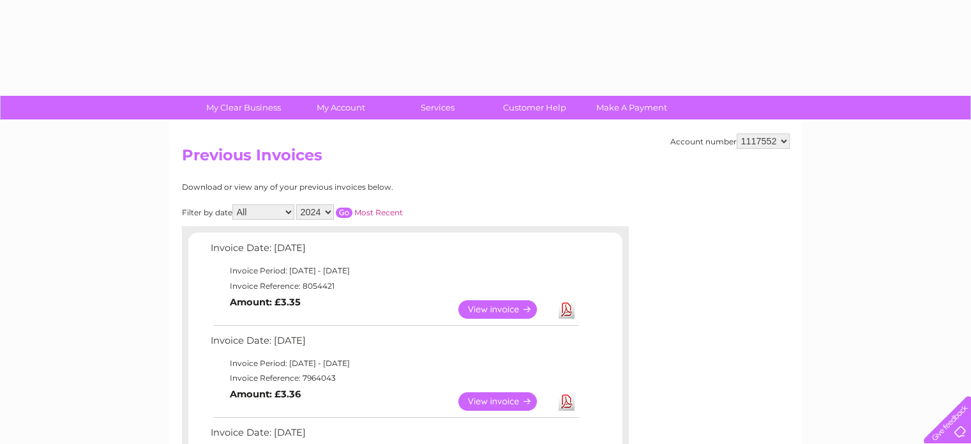
select select "2024"
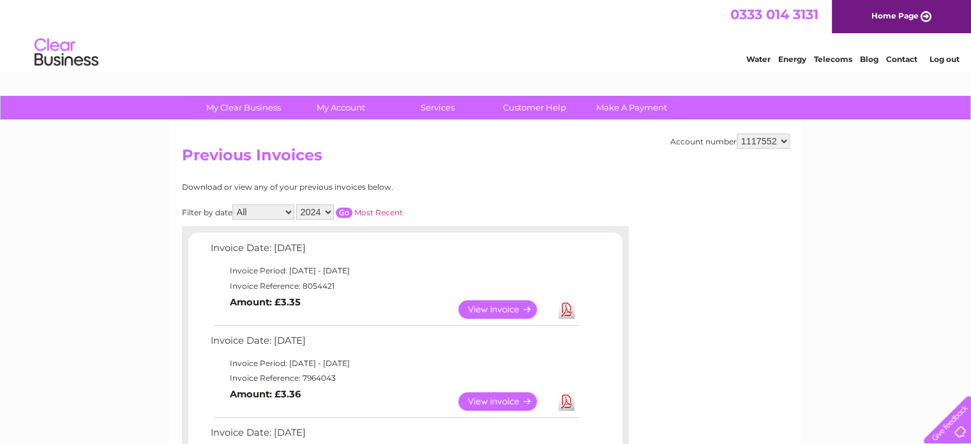
click at [344, 208] on input "button" at bounding box center [344, 213] width 17 height 10
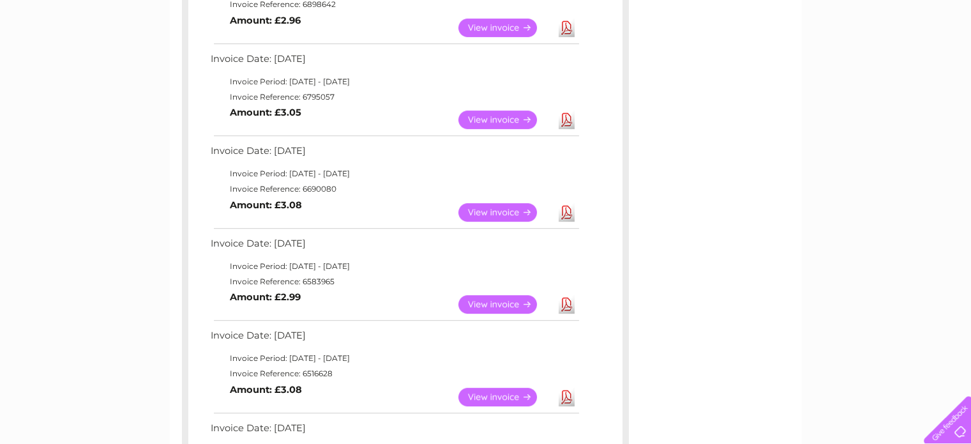
scroll to position [575, 0]
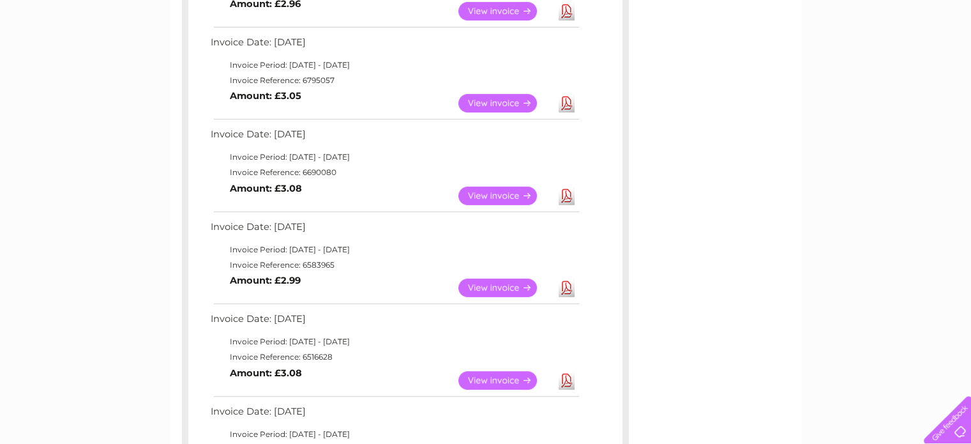
click at [480, 291] on link "View" at bounding box center [505, 287] width 94 height 19
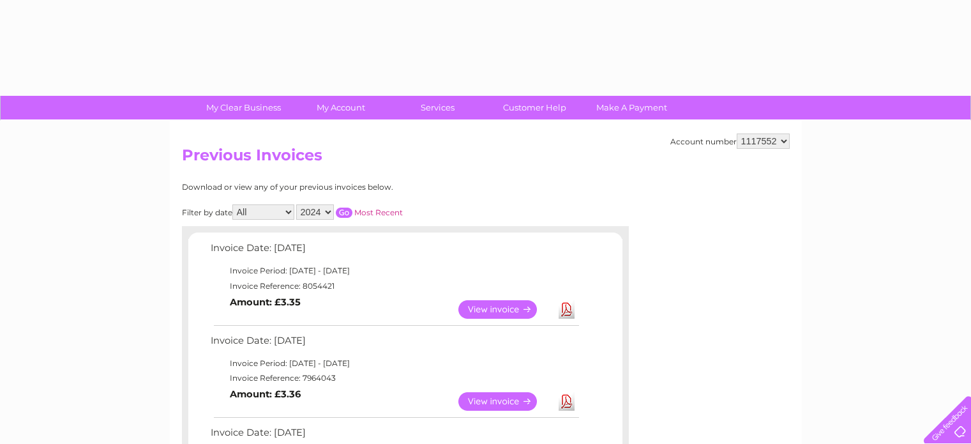
select select "2024"
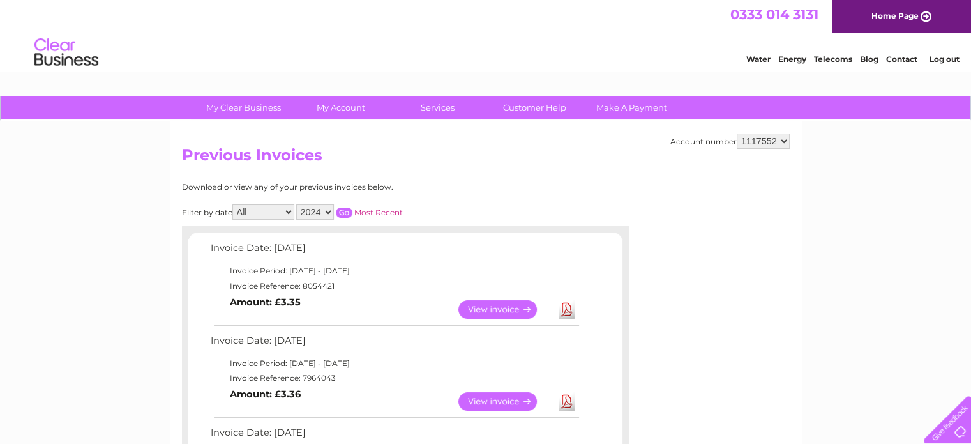
click at [329, 209] on select "2025 2024 2023 2022" at bounding box center [315, 211] width 38 height 15
click at [298, 204] on select "2025 2024 2023 2022" at bounding box center [315, 211] width 38 height 15
click at [342, 216] on input "button" at bounding box center [344, 213] width 17 height 10
click at [345, 209] on input "button" at bounding box center [344, 213] width 17 height 10
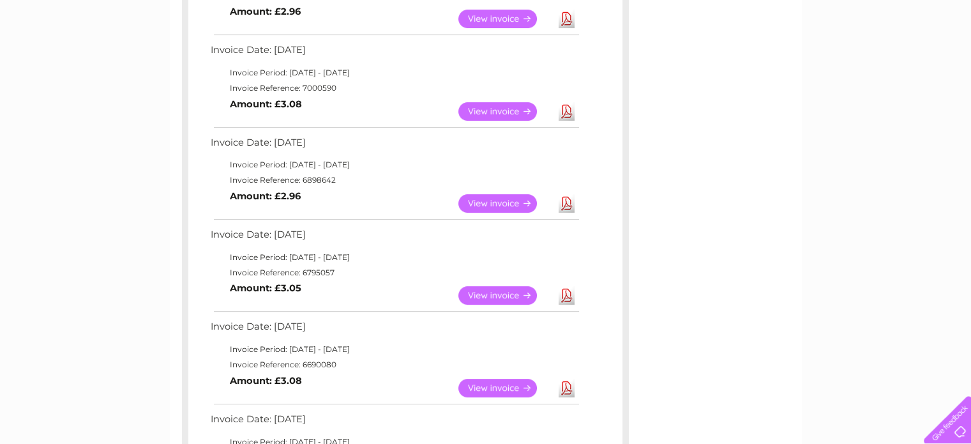
scroll to position [383, 0]
click at [478, 383] on link "View" at bounding box center [505, 387] width 94 height 19
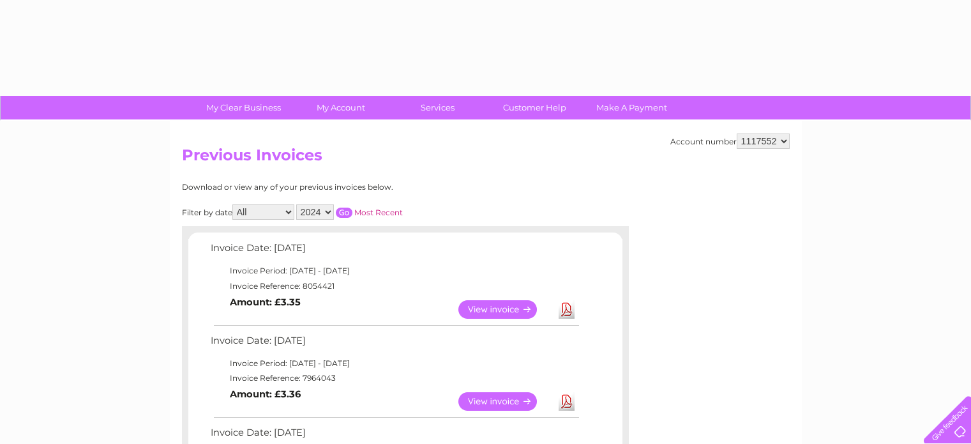
select select "2024"
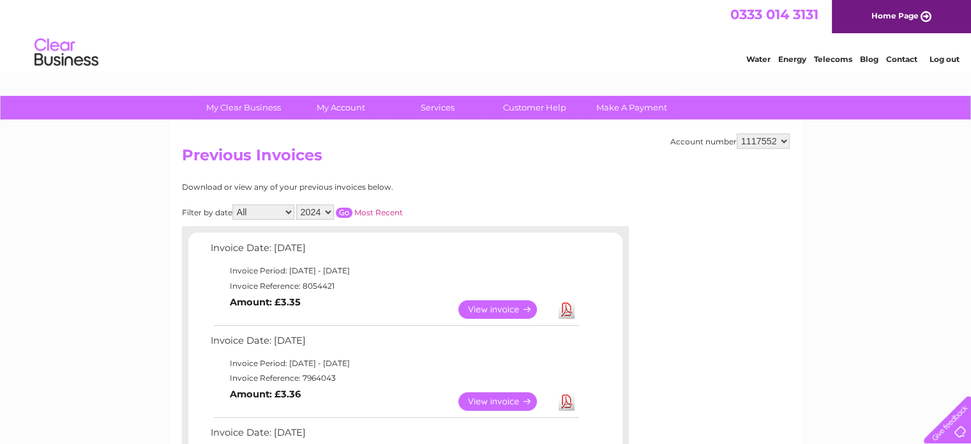
click at [340, 211] on input "button" at bounding box center [344, 213] width 17 height 10
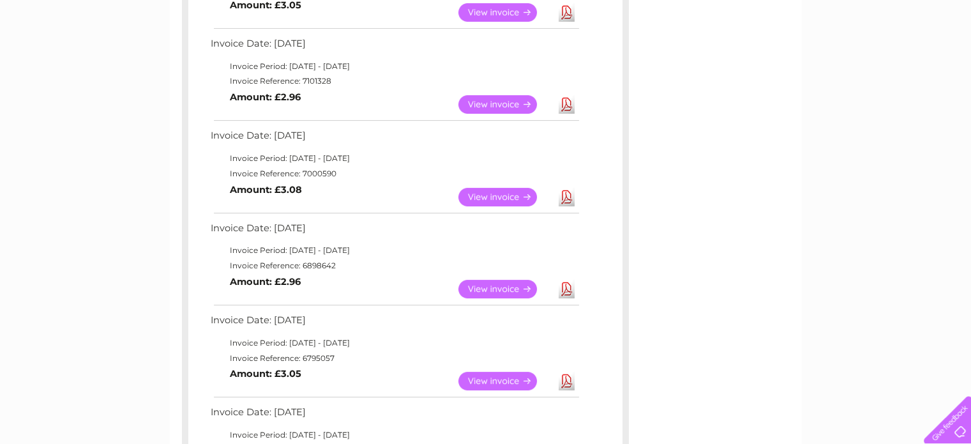
scroll to position [319, 0]
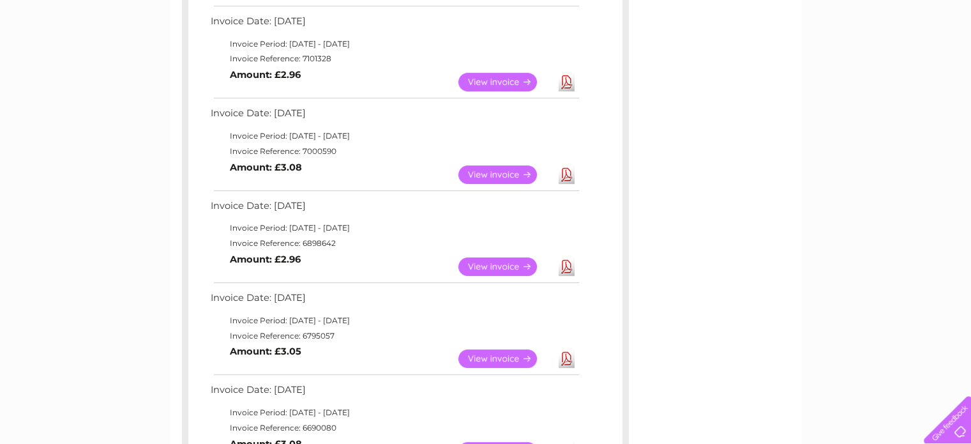
click at [479, 174] on link "View" at bounding box center [505, 174] width 94 height 19
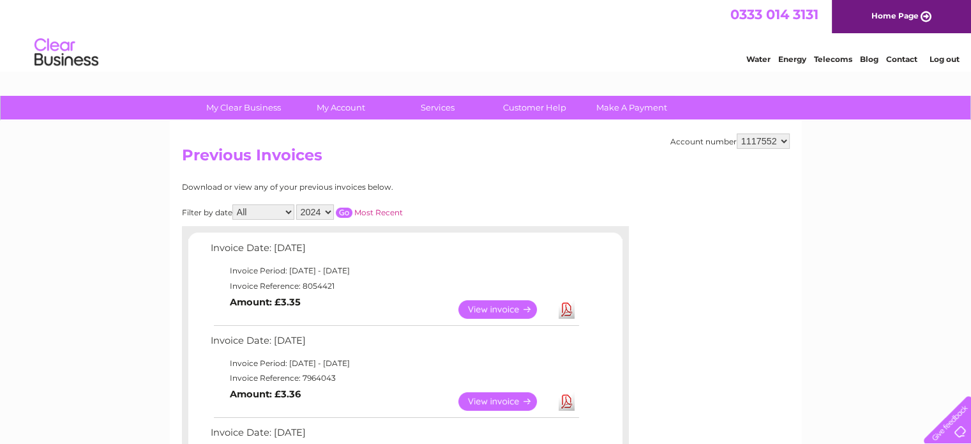
click at [340, 211] on input "button" at bounding box center [344, 213] width 17 height 10
click at [328, 209] on select "2025 2024 2023 2022" at bounding box center [315, 211] width 38 height 15
select select "2025"
click at [298, 204] on select "2025 2024 2023 2022" at bounding box center [315, 211] width 38 height 15
click at [494, 183] on div "Download or view any of your previous invoices below." at bounding box center [349, 187] width 335 height 9
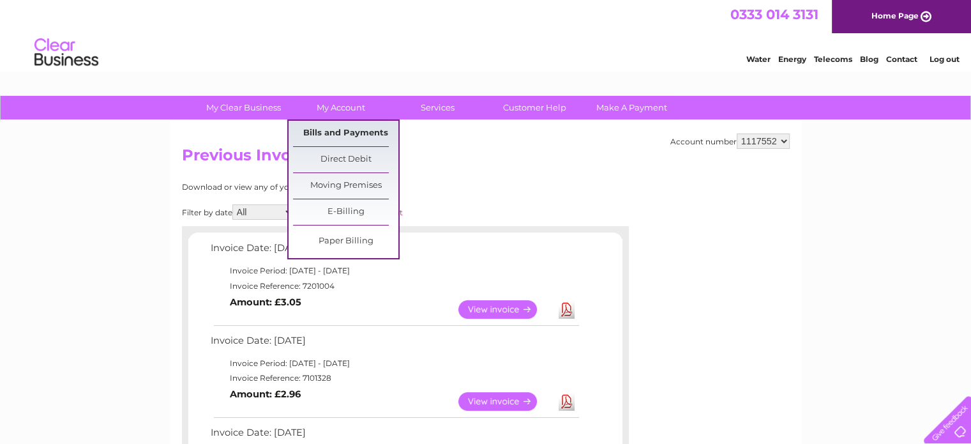
click at [343, 130] on link "Bills and Payments" at bounding box center [345, 134] width 105 height 26
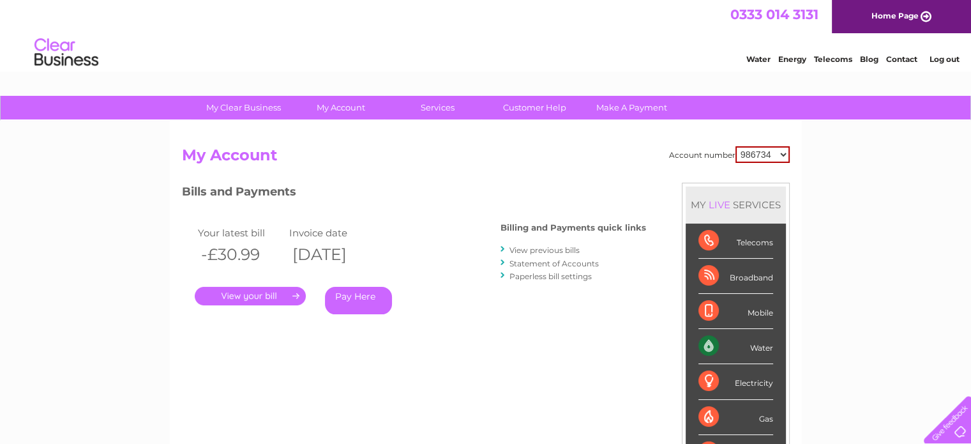
click at [227, 293] on link "." at bounding box center [250, 296] width 111 height 19
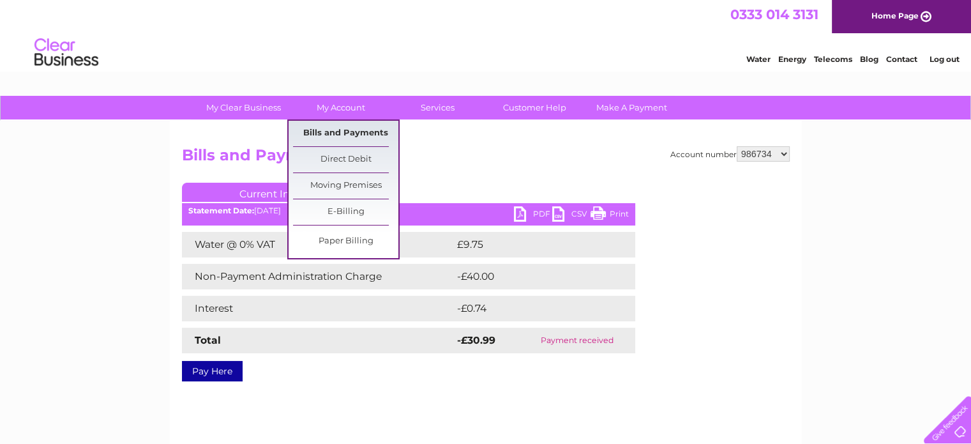
click at [351, 130] on link "Bills and Payments" at bounding box center [345, 134] width 105 height 26
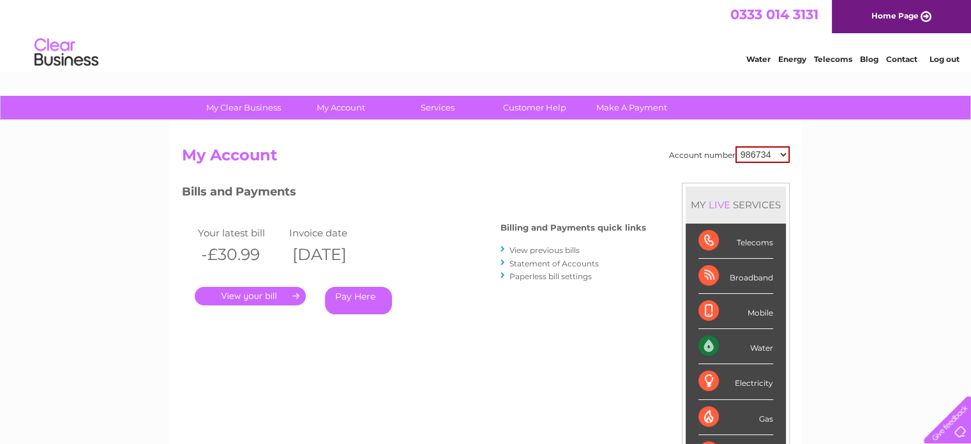
click at [591, 259] on link "Statement of Accounts" at bounding box center [554, 264] width 89 height 10
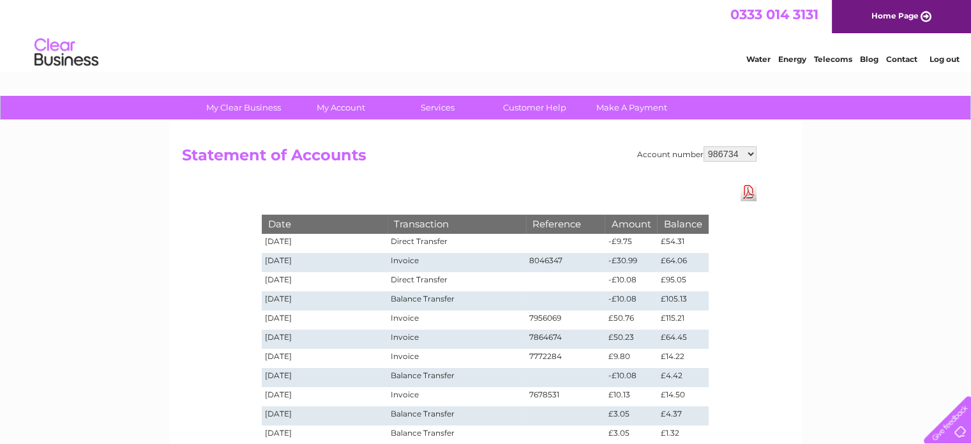
click at [719, 156] on select "986734 998449 1117552" at bounding box center [730, 153] width 53 height 15
select select "998449"
click at [705, 146] on select "986734 998449 1117552" at bounding box center [730, 153] width 53 height 15
click at [727, 159] on select "986734 998449 1117552" at bounding box center [730, 153] width 53 height 15
select select "1117552"
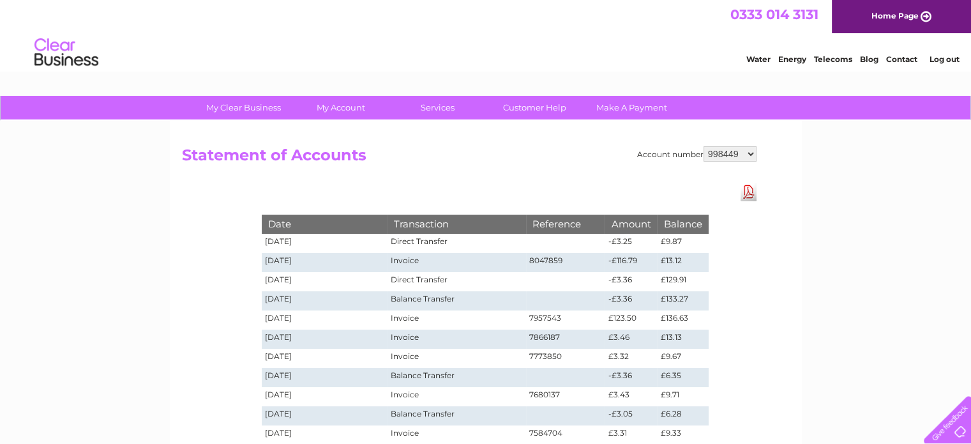
click at [705, 146] on select "986734 998449 1117552" at bounding box center [730, 153] width 53 height 15
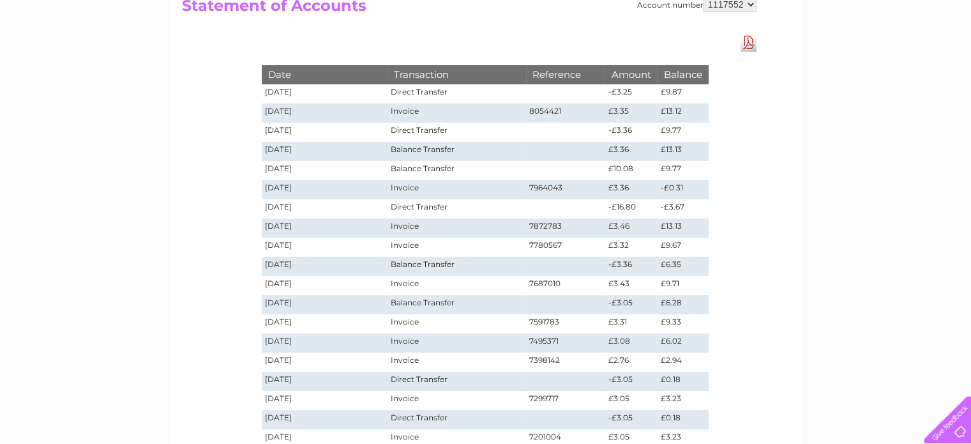
scroll to position [128, 0]
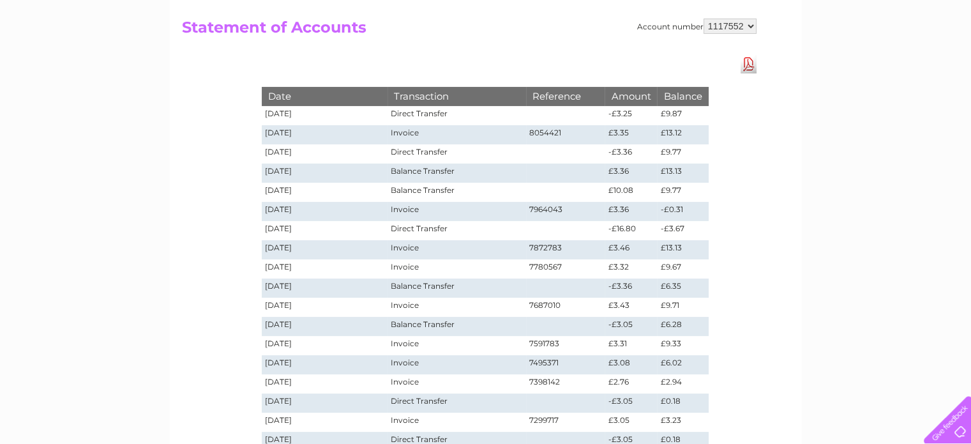
click at [751, 64] on link "Download Pdf" at bounding box center [749, 64] width 16 height 19
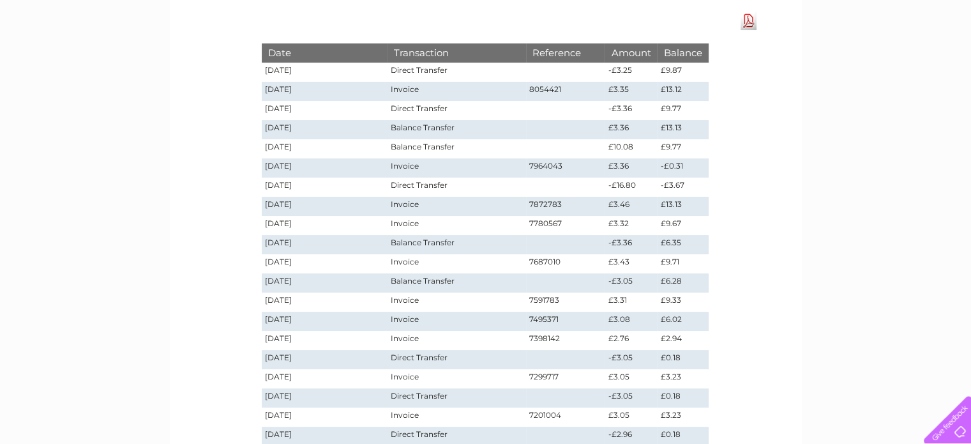
scroll to position [255, 0]
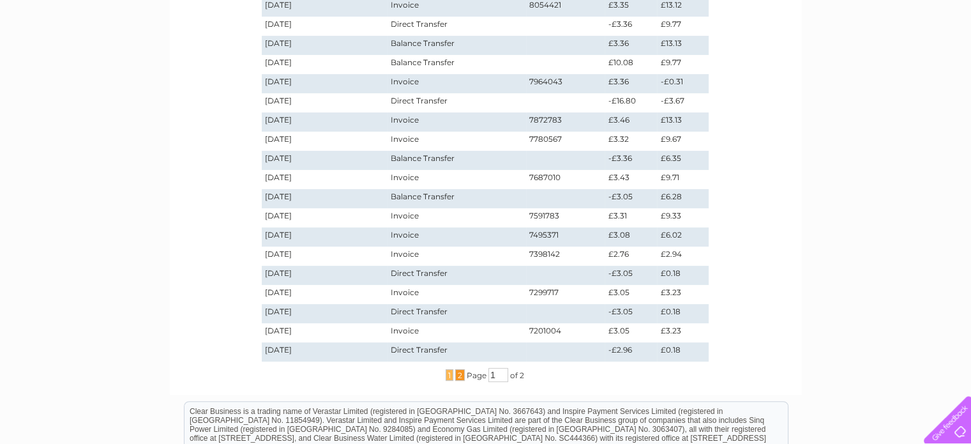
click at [459, 375] on span "2" at bounding box center [460, 374] width 10 height 11
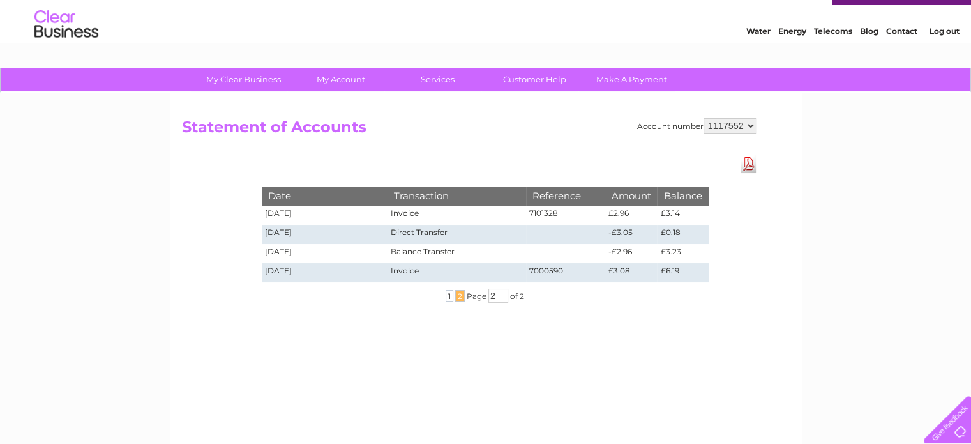
scroll to position [0, 0]
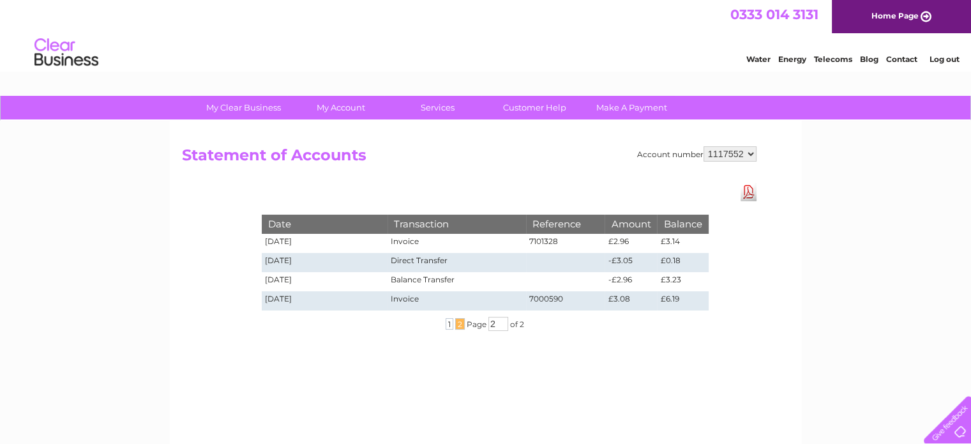
click at [718, 154] on select "986734 998449 1117552" at bounding box center [730, 153] width 53 height 15
select select "986734"
click at [705, 146] on select "986734 998449 1117552" at bounding box center [730, 153] width 53 height 15
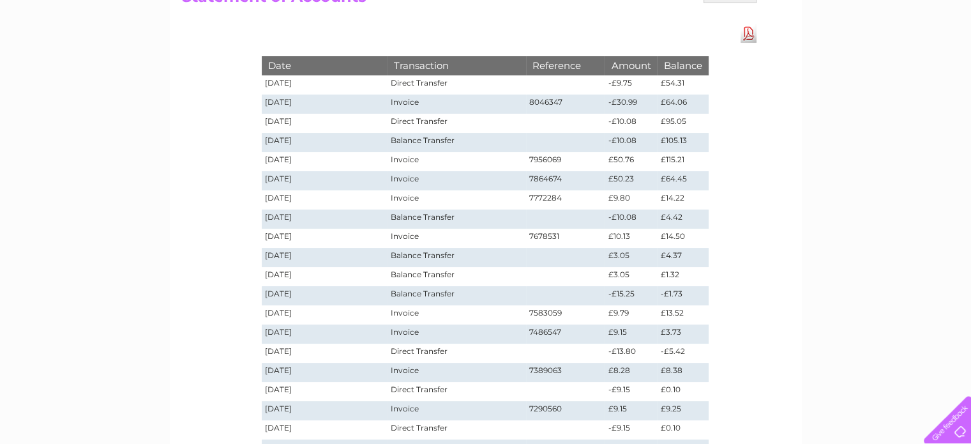
scroll to position [128, 0]
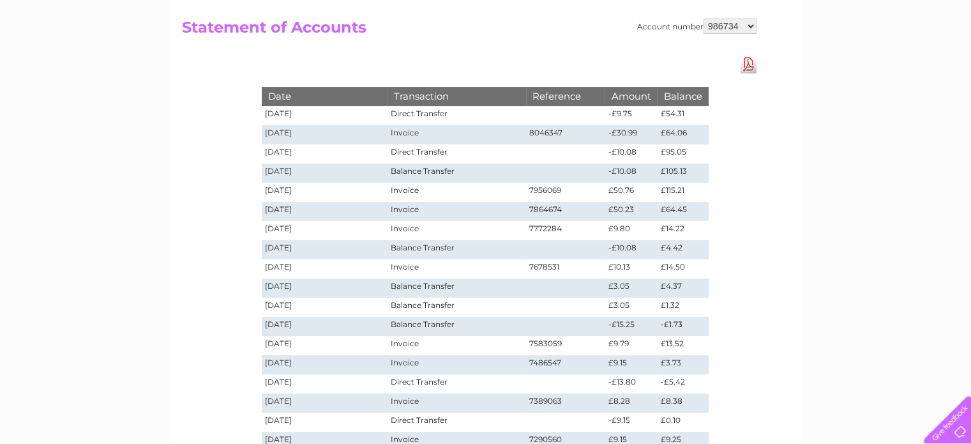
click at [748, 58] on link "Download Pdf" at bounding box center [749, 64] width 16 height 19
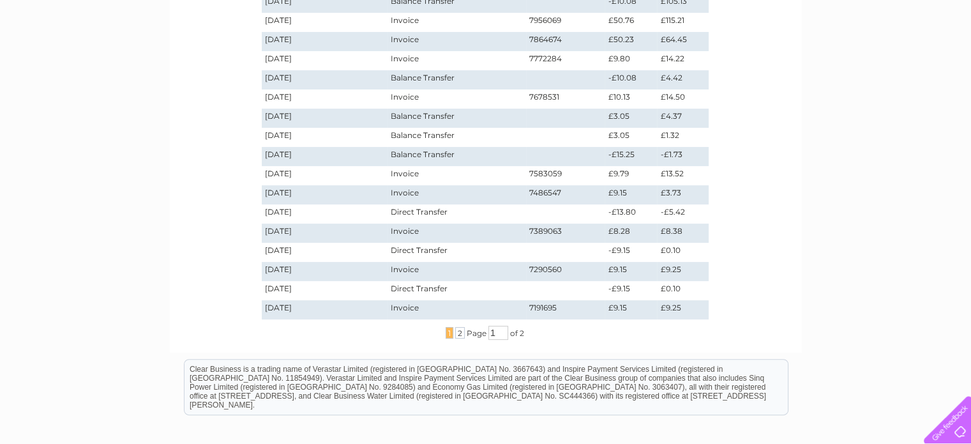
scroll to position [319, 0]
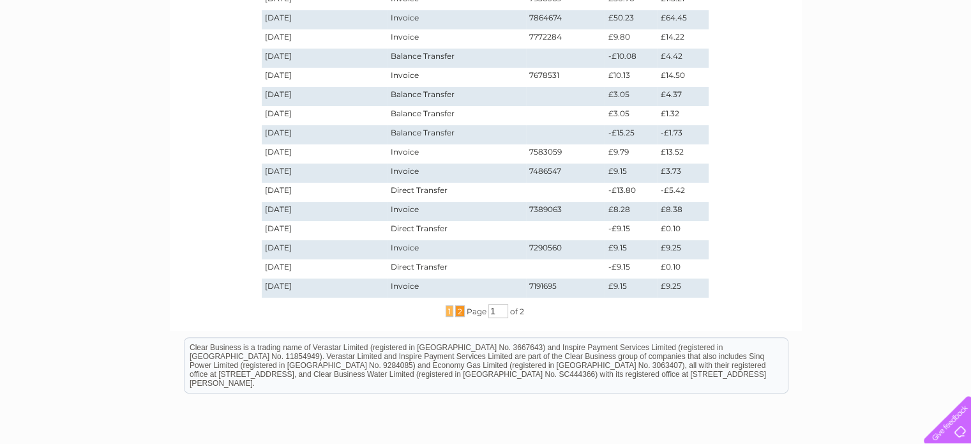
click at [458, 307] on span "2" at bounding box center [460, 310] width 10 height 11
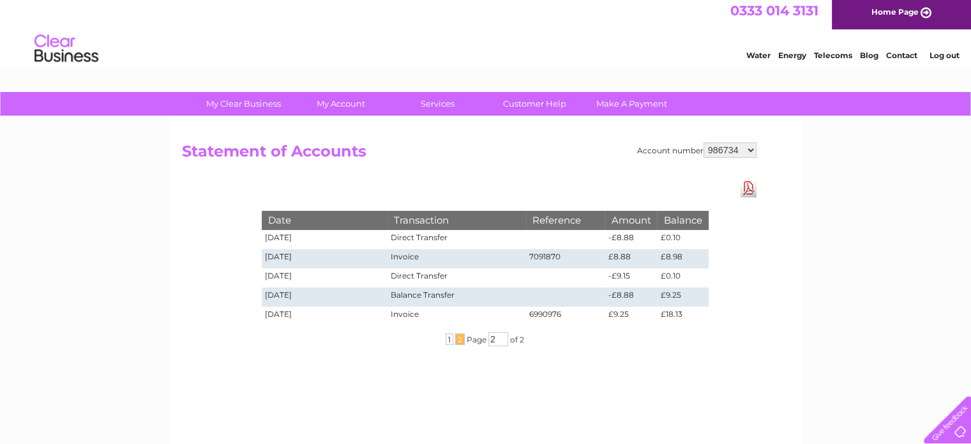
scroll to position [0, 0]
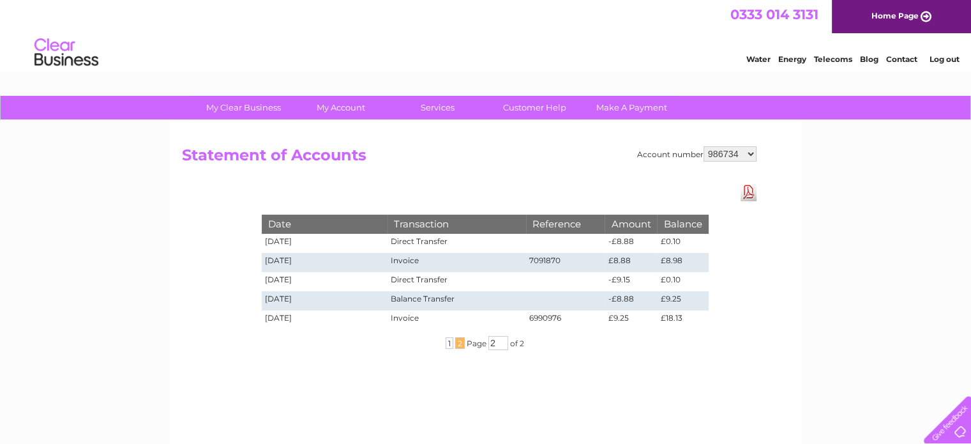
click at [728, 149] on select "986734 998449 1117552" at bounding box center [730, 153] width 53 height 15
select select "998449"
click at [705, 146] on select "986734 998449 1117552" at bounding box center [730, 153] width 53 height 15
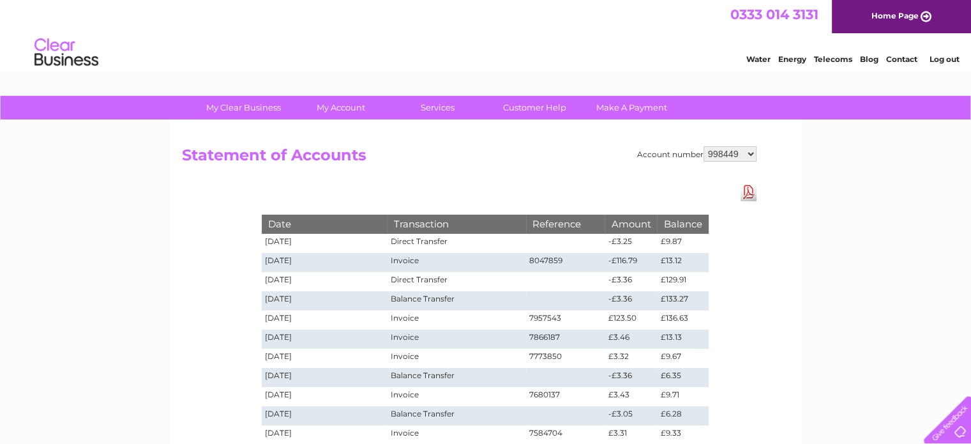
click at [746, 196] on link "Download Pdf" at bounding box center [749, 192] width 16 height 19
